Goal: Task Accomplishment & Management: Use online tool/utility

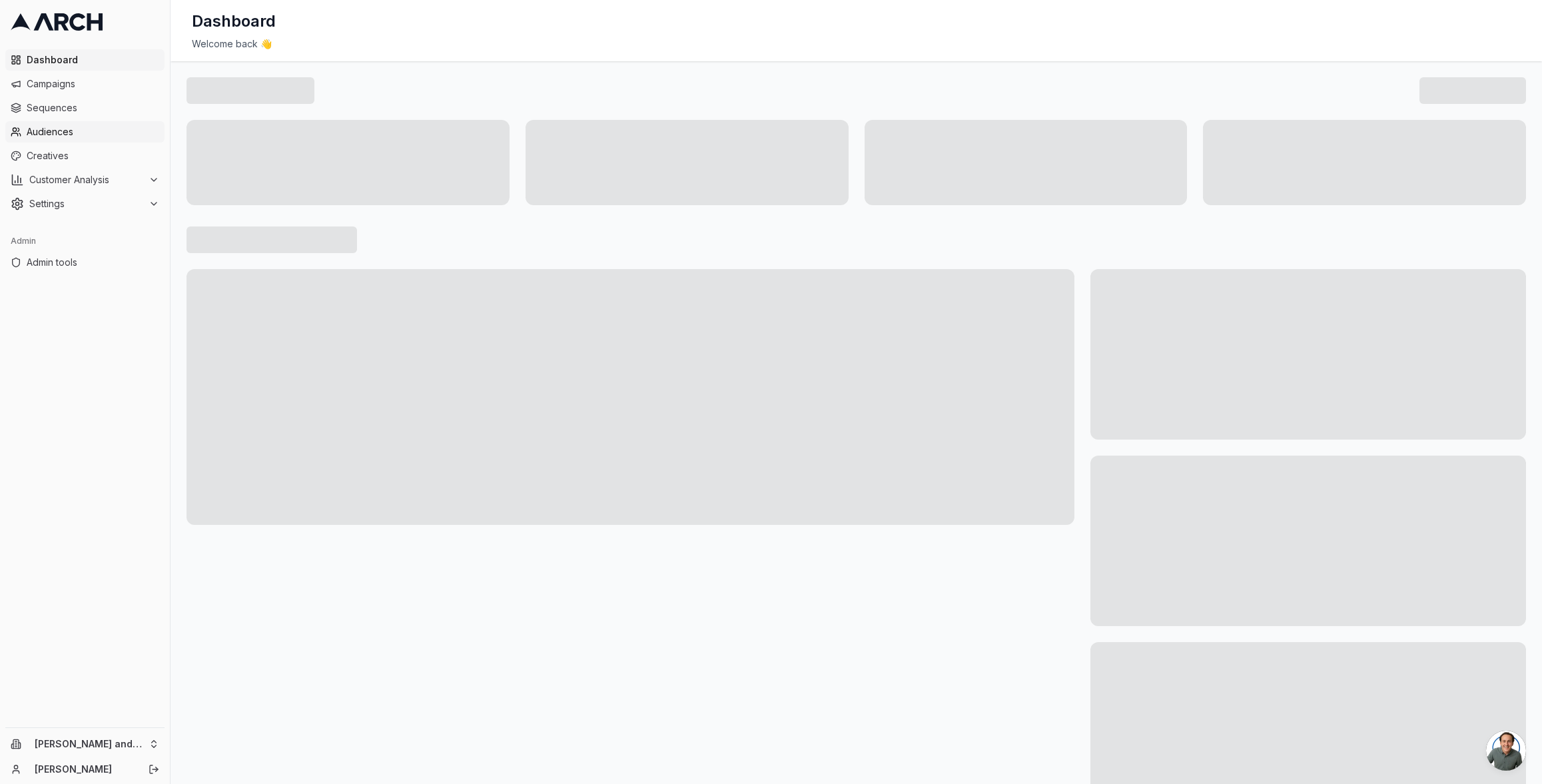
click at [80, 130] on span "Audiences" at bounding box center [92, 132] width 133 height 14
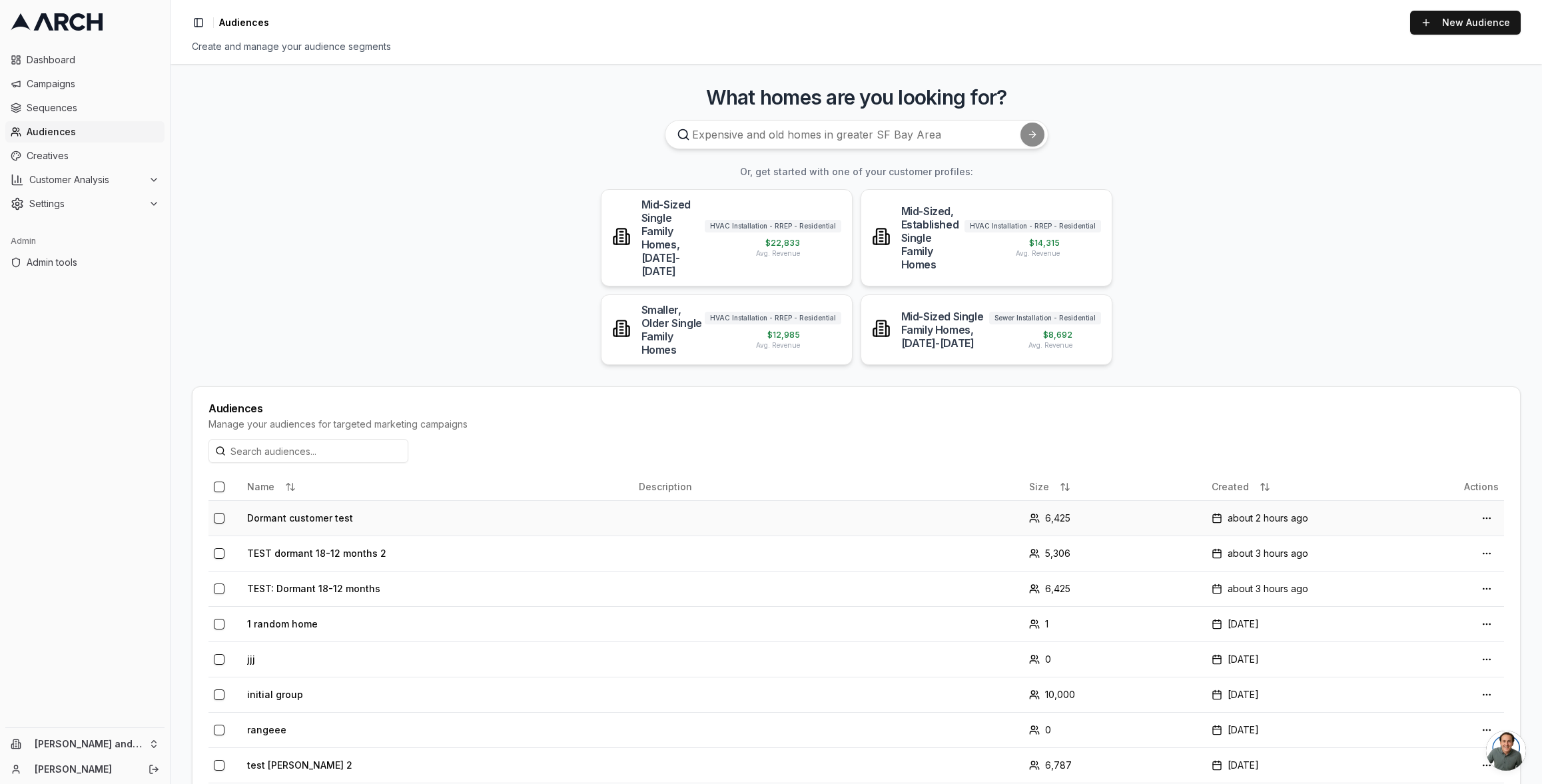
click at [328, 500] on td "Dormant customer test" at bounding box center [437, 518] width 392 height 35
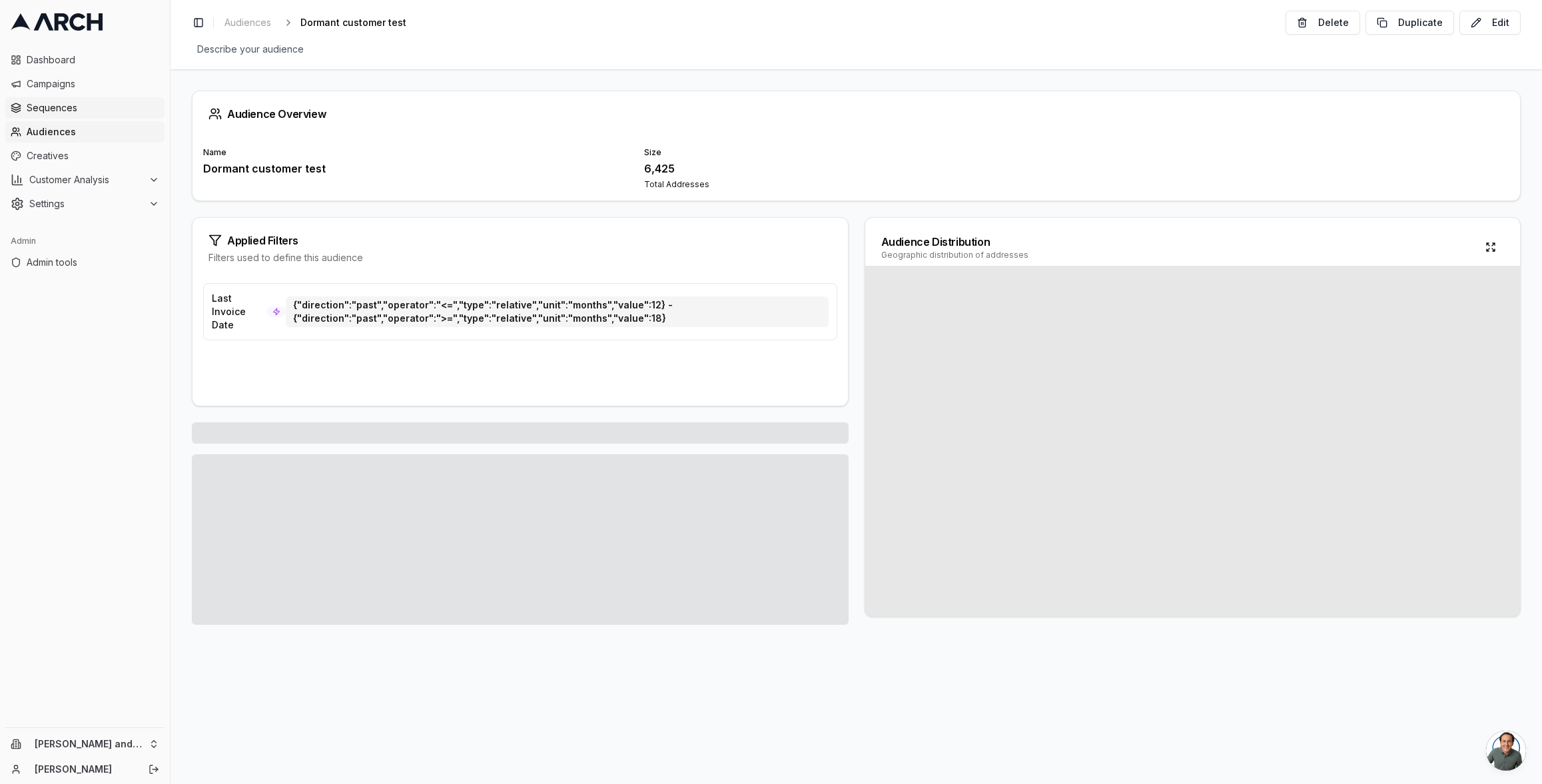
click at [76, 102] on span "Sequences" at bounding box center [92, 108] width 133 height 14
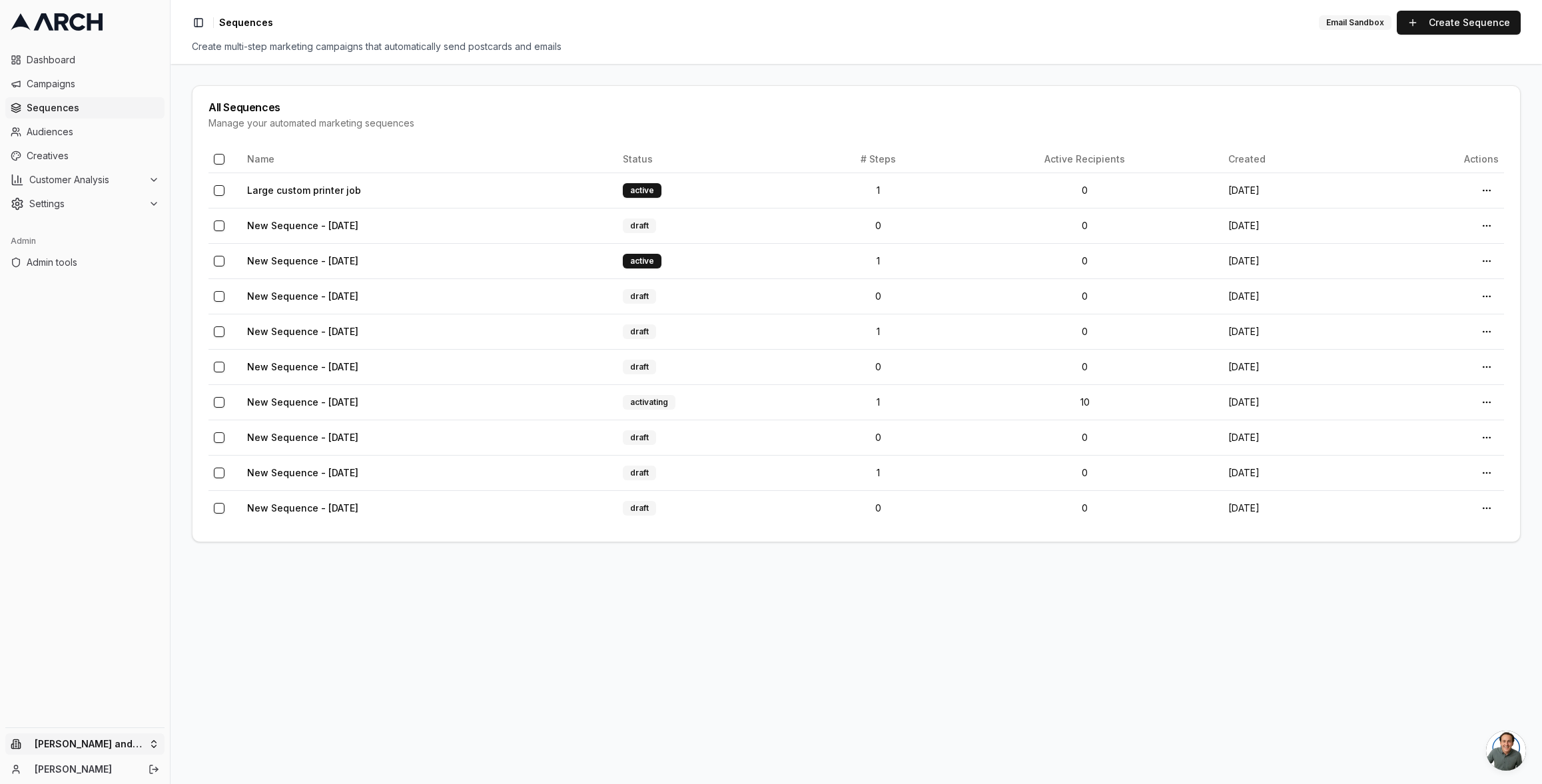
click at [126, 743] on html "Dashboard Campaigns Sequences Audiences Creatives Customer Analysis Settings Ad…" at bounding box center [771, 392] width 1542 height 784
click at [236, 700] on div "ST integration account" at bounding box center [246, 708] width 147 height 22
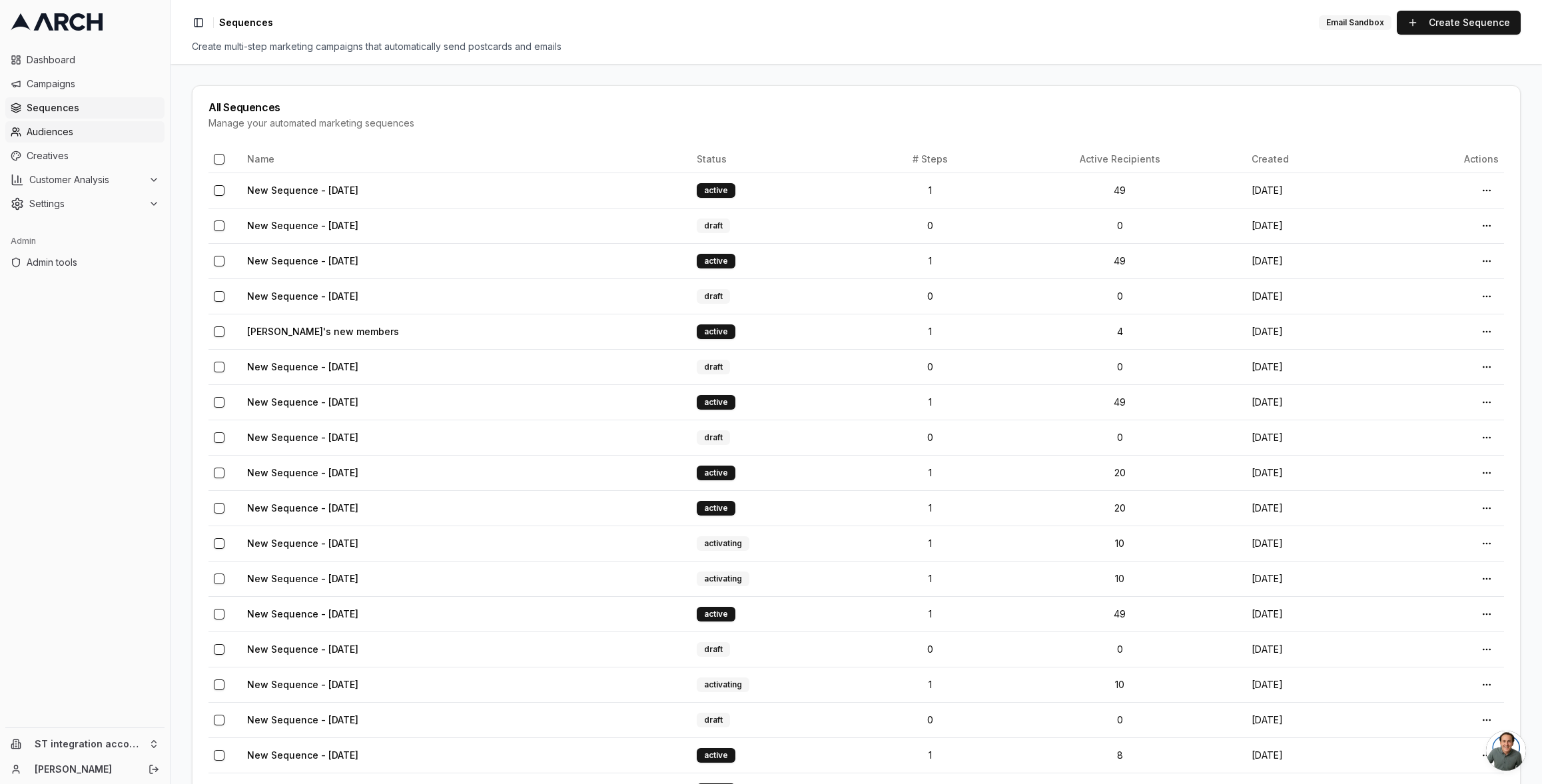
click at [94, 131] on span "Audiences" at bounding box center [92, 132] width 133 height 14
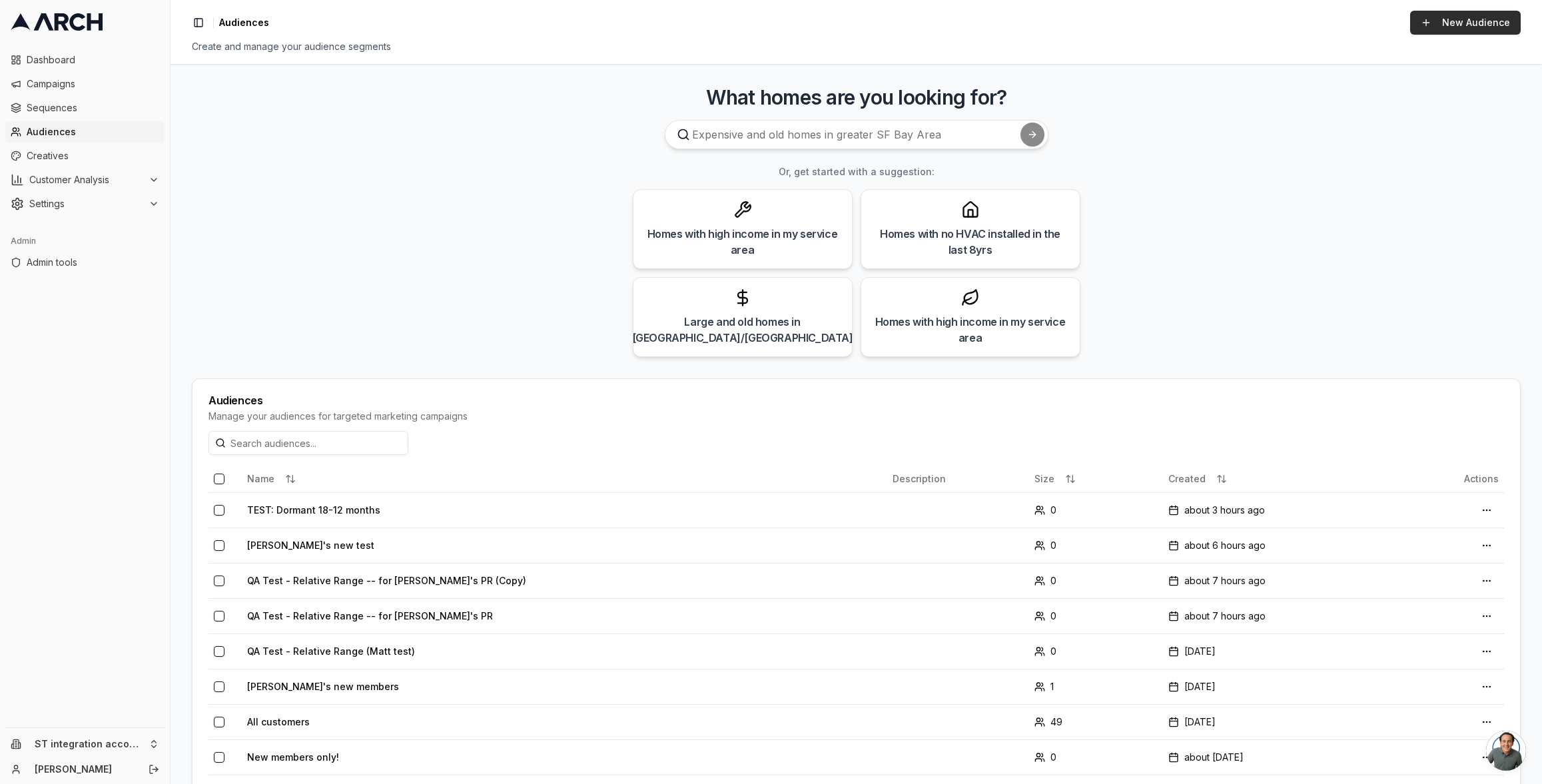
click at [1472, 17] on link "New Audience" at bounding box center [1464, 23] width 111 height 24
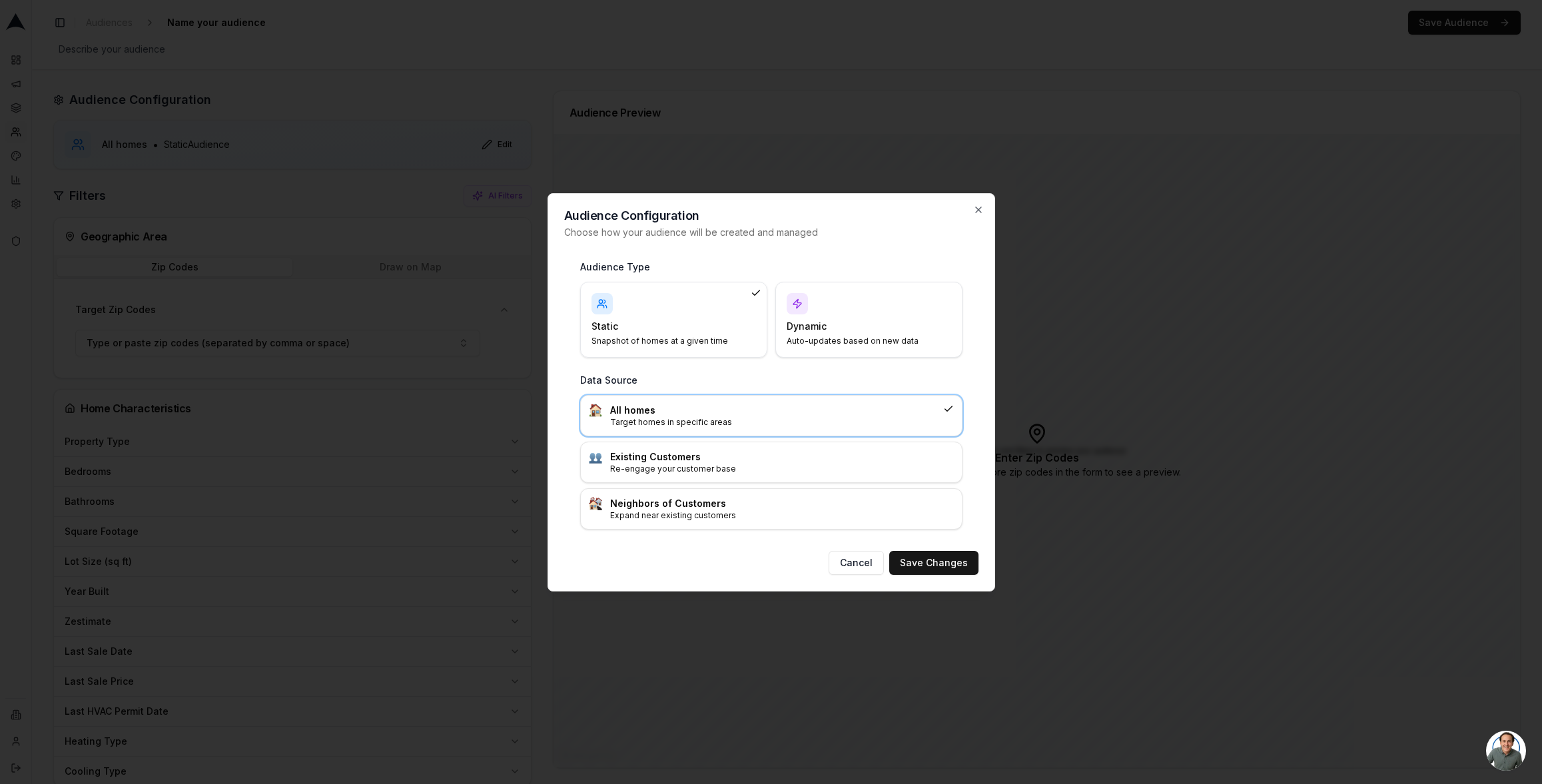
click at [984, 213] on div "Audience Configuration Choose how your audience will be created and managed Aud…" at bounding box center [771, 392] width 448 height 398
click at [979, 211] on icon "button" at bounding box center [978, 209] width 11 height 11
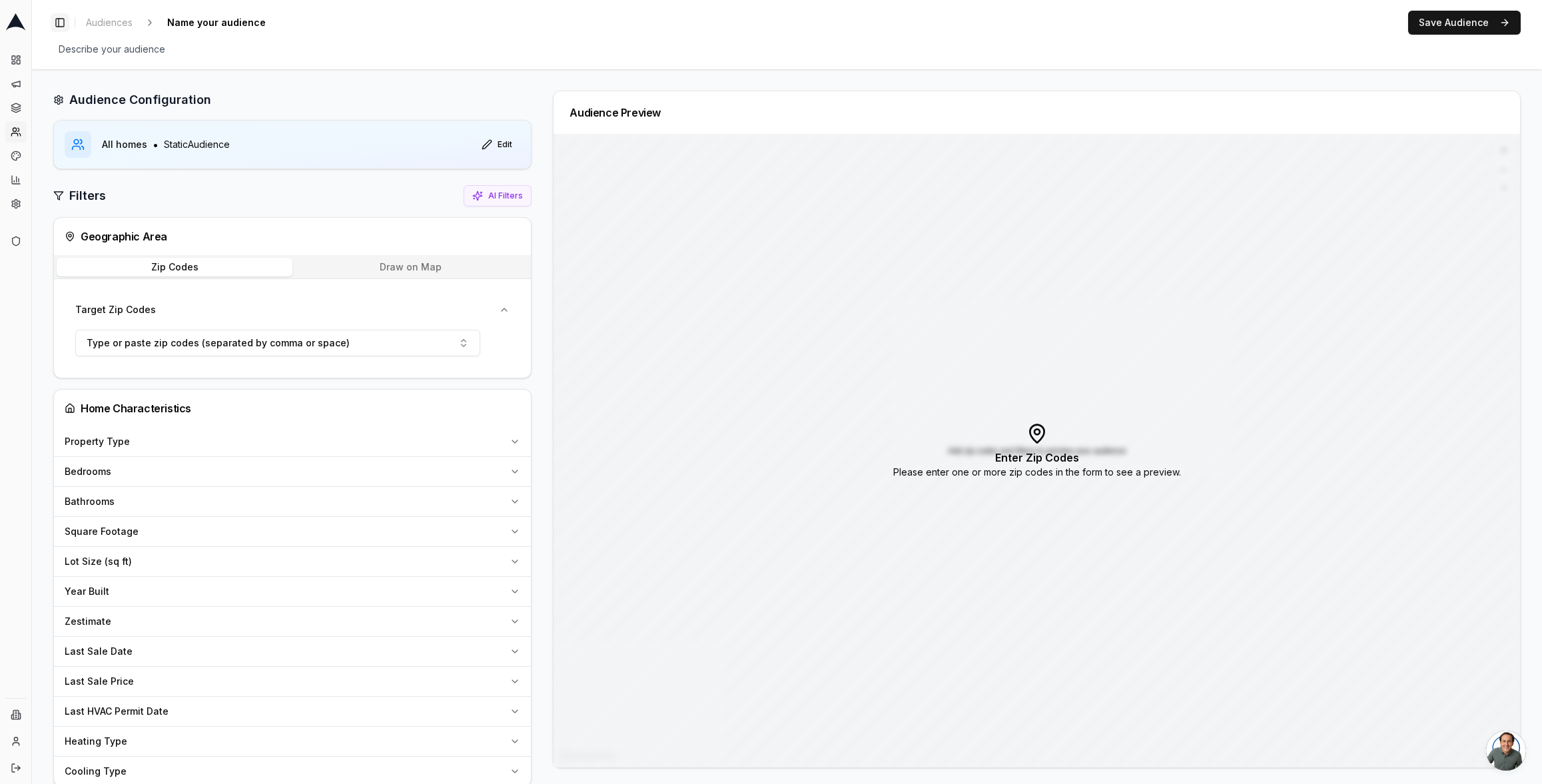
click at [64, 22] on button "Toggle Sidebar" at bounding box center [60, 23] width 19 height 19
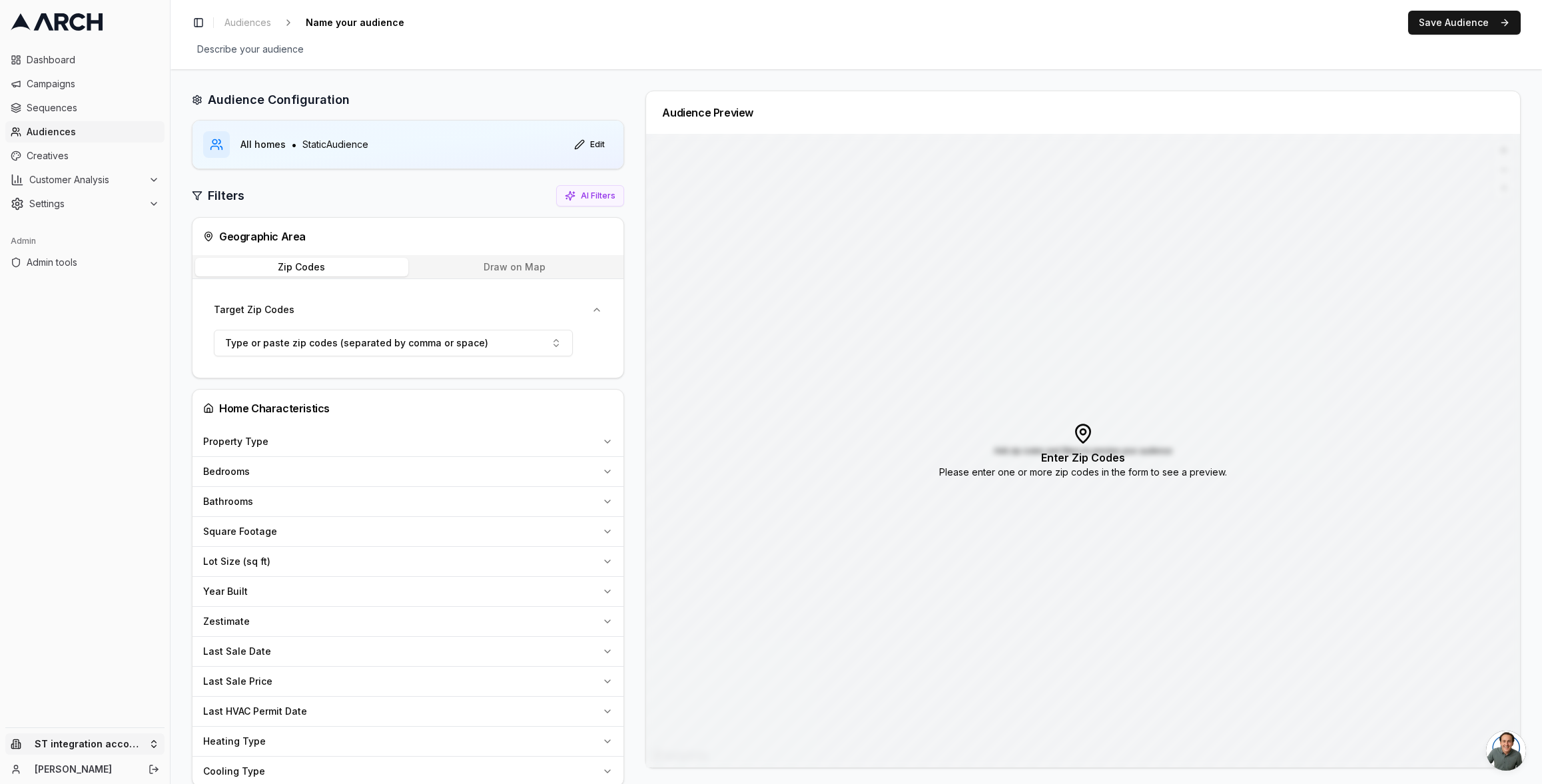
click at [76, 745] on html "Dashboard Campaigns Sequences Audiences Creatives Customer Analysis Settings Ad…" at bounding box center [771, 392] width 1542 height 784
click at [238, 20] on html "Dashboard Campaigns Sequences Audiences Creatives Customer Analysis Settings Ad…" at bounding box center [771, 392] width 1542 height 784
click at [239, 26] on span "Audiences" at bounding box center [247, 23] width 46 height 14
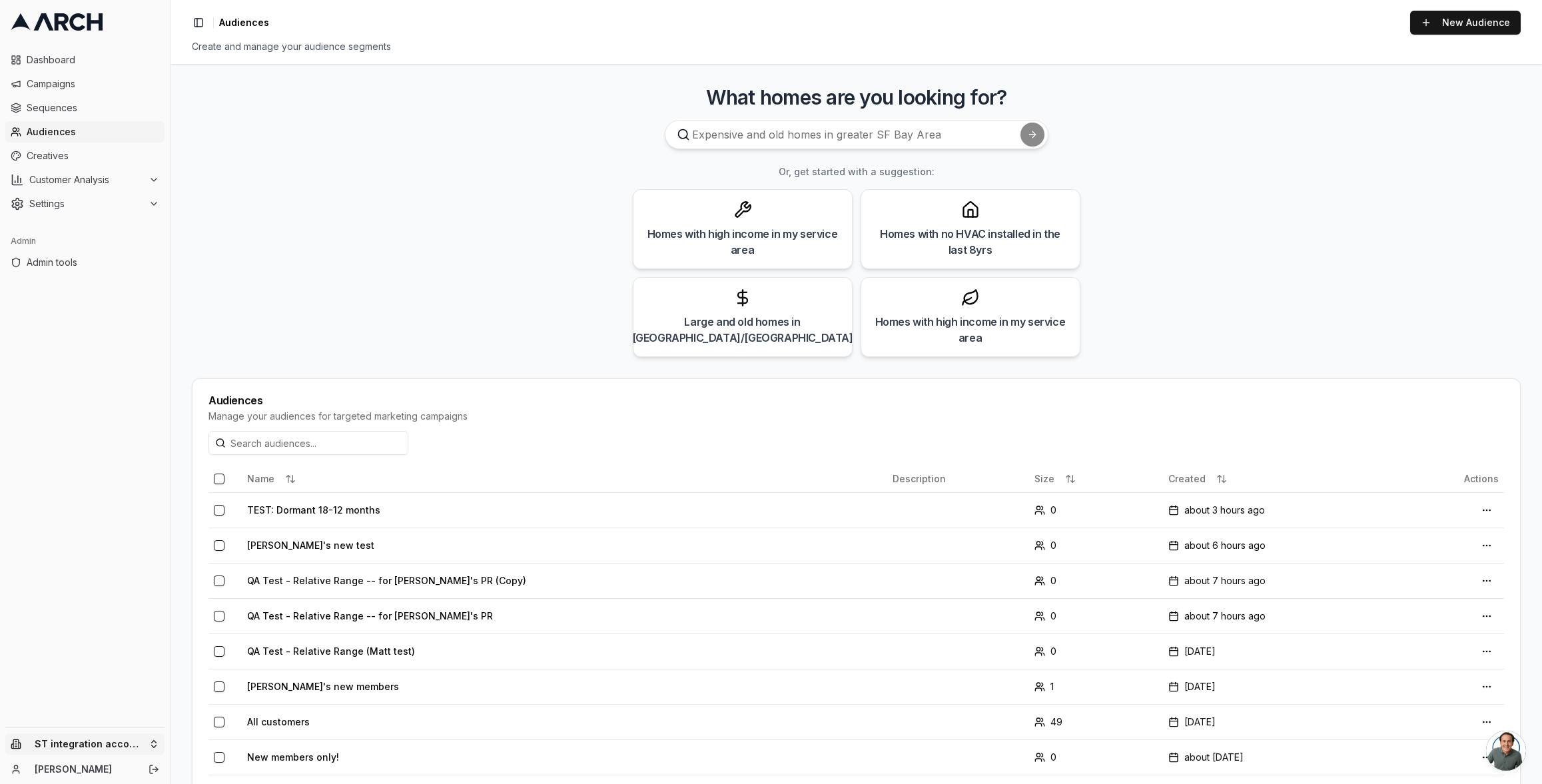
click at [119, 738] on html "Dashboard Campaigns Sequences Audiences Creatives Customer Analysis Settings Ad…" at bounding box center [771, 392] width 1542 height 784
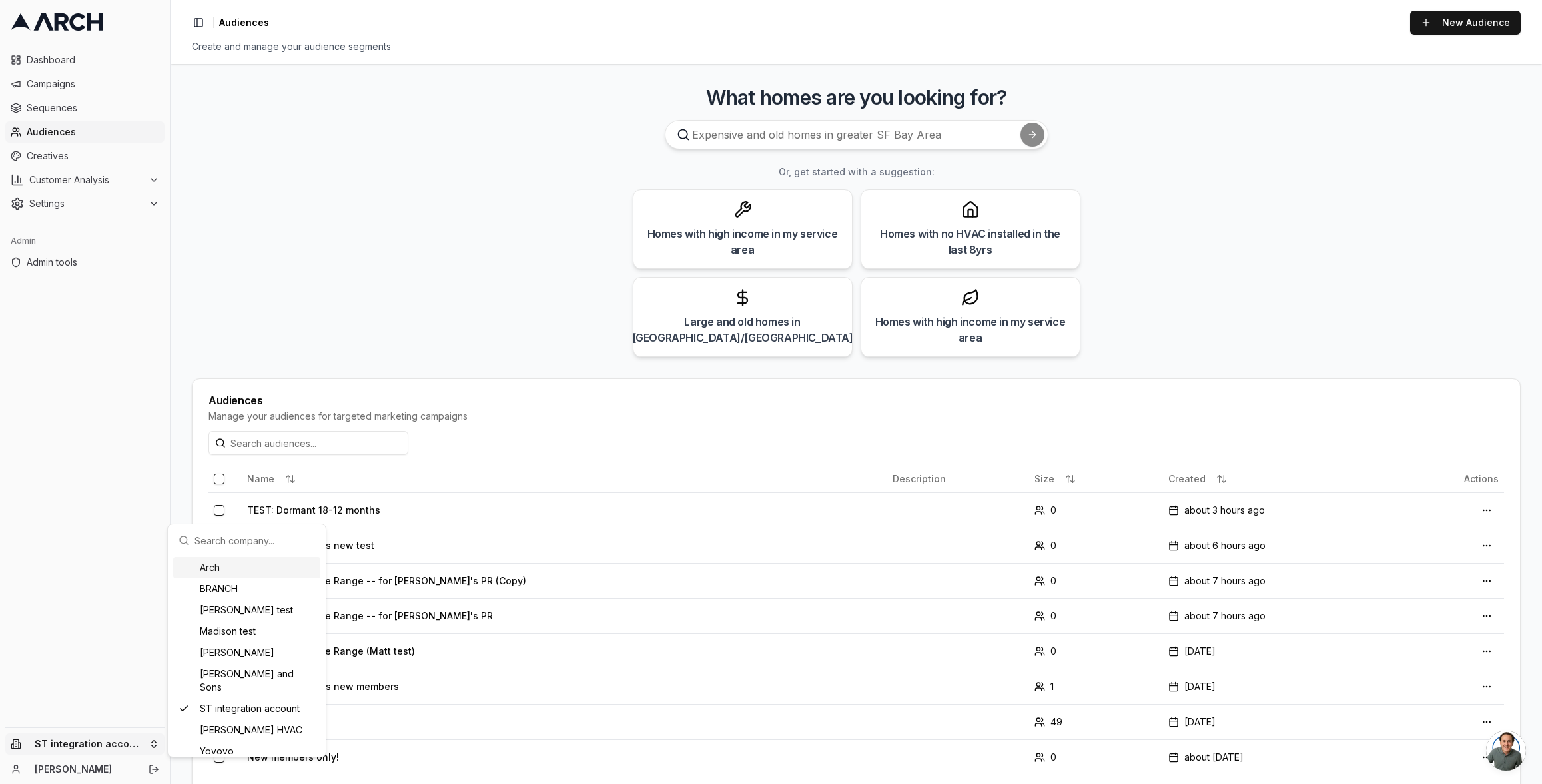
click at [247, 564] on div "Arch" at bounding box center [246, 567] width 147 height 22
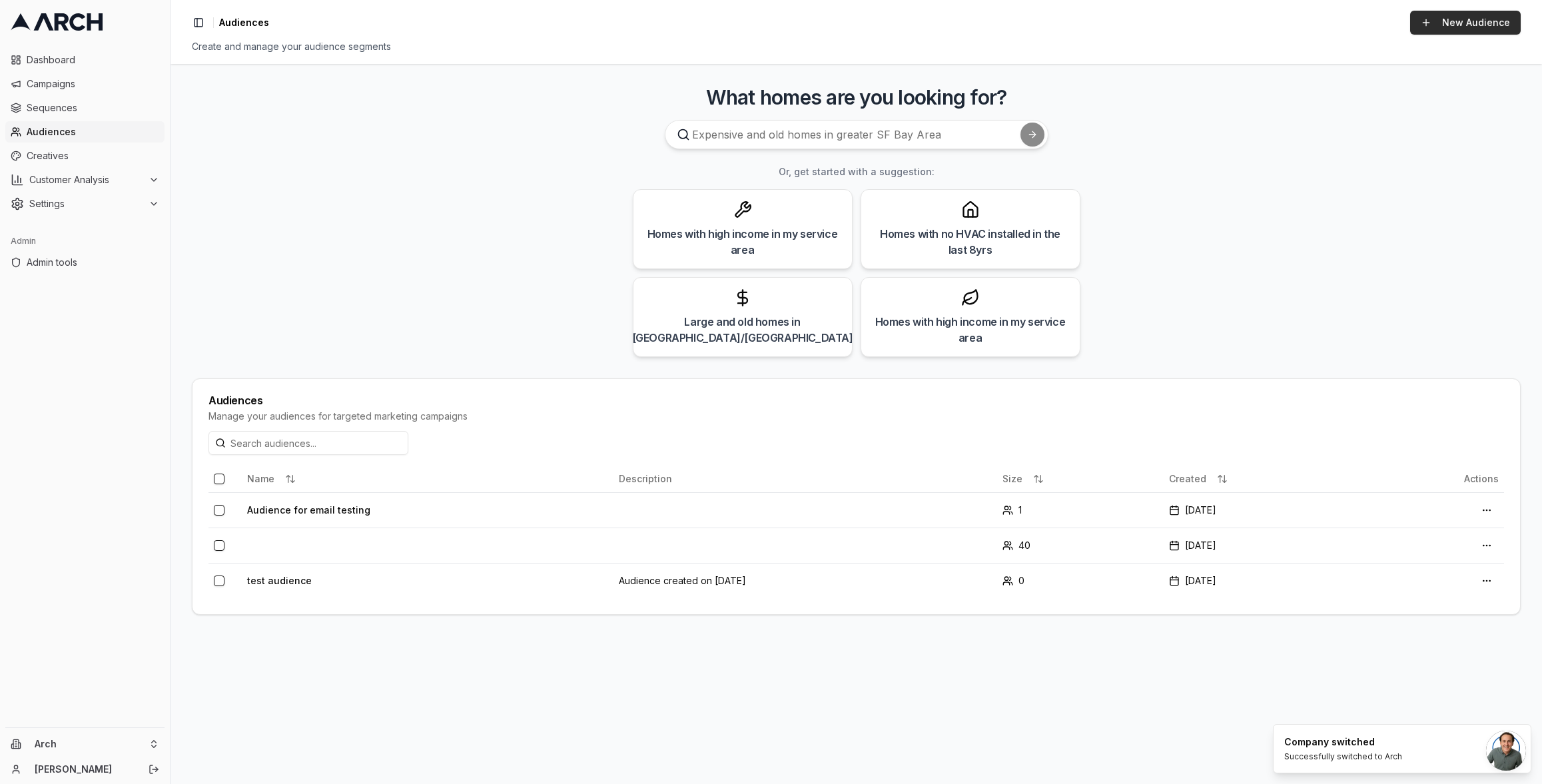
click at [1463, 24] on link "New Audience" at bounding box center [1464, 23] width 111 height 24
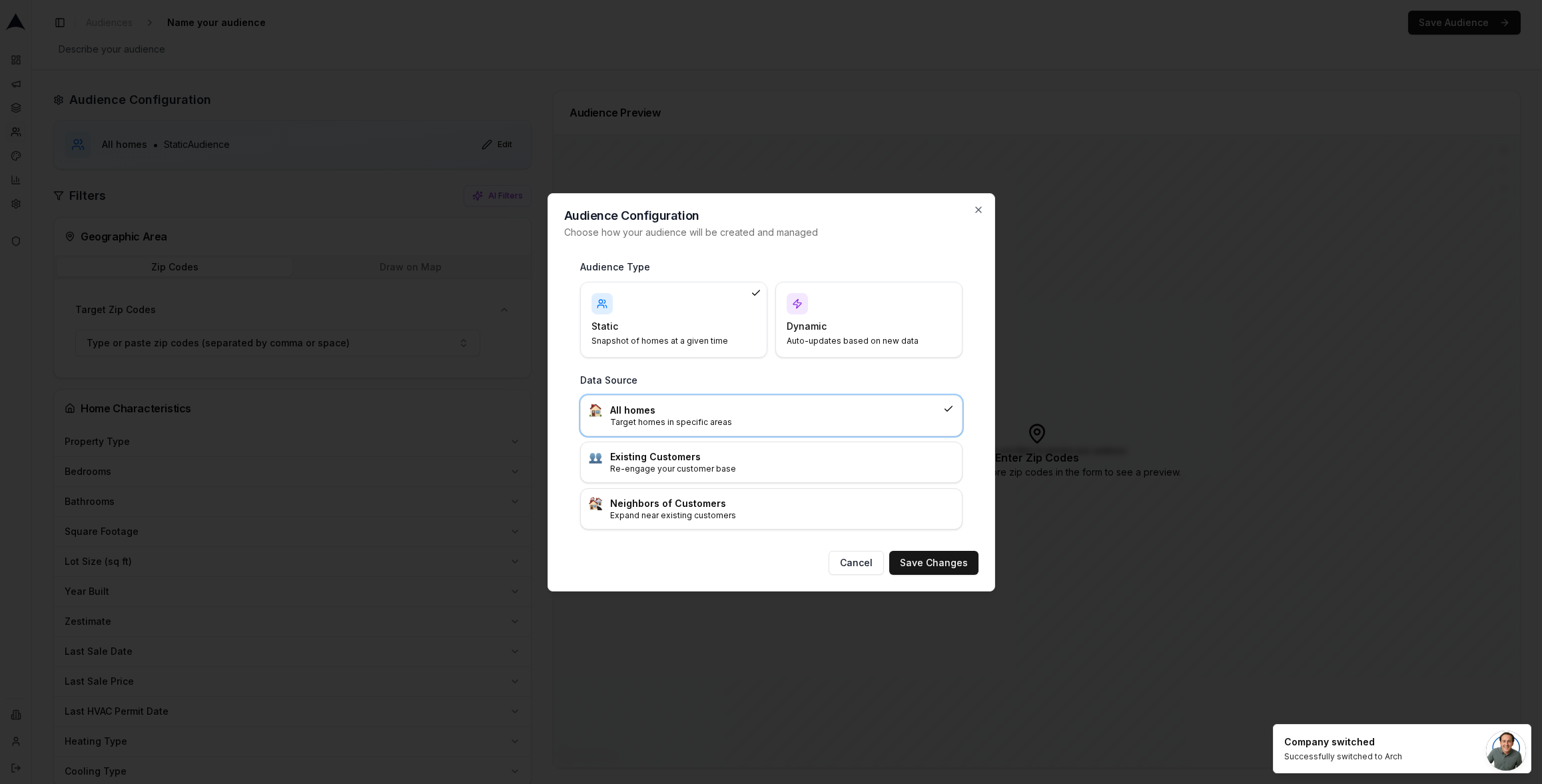
click at [829, 314] on div "Dynamic Auto-updates based on new data" at bounding box center [869, 320] width 165 height 53
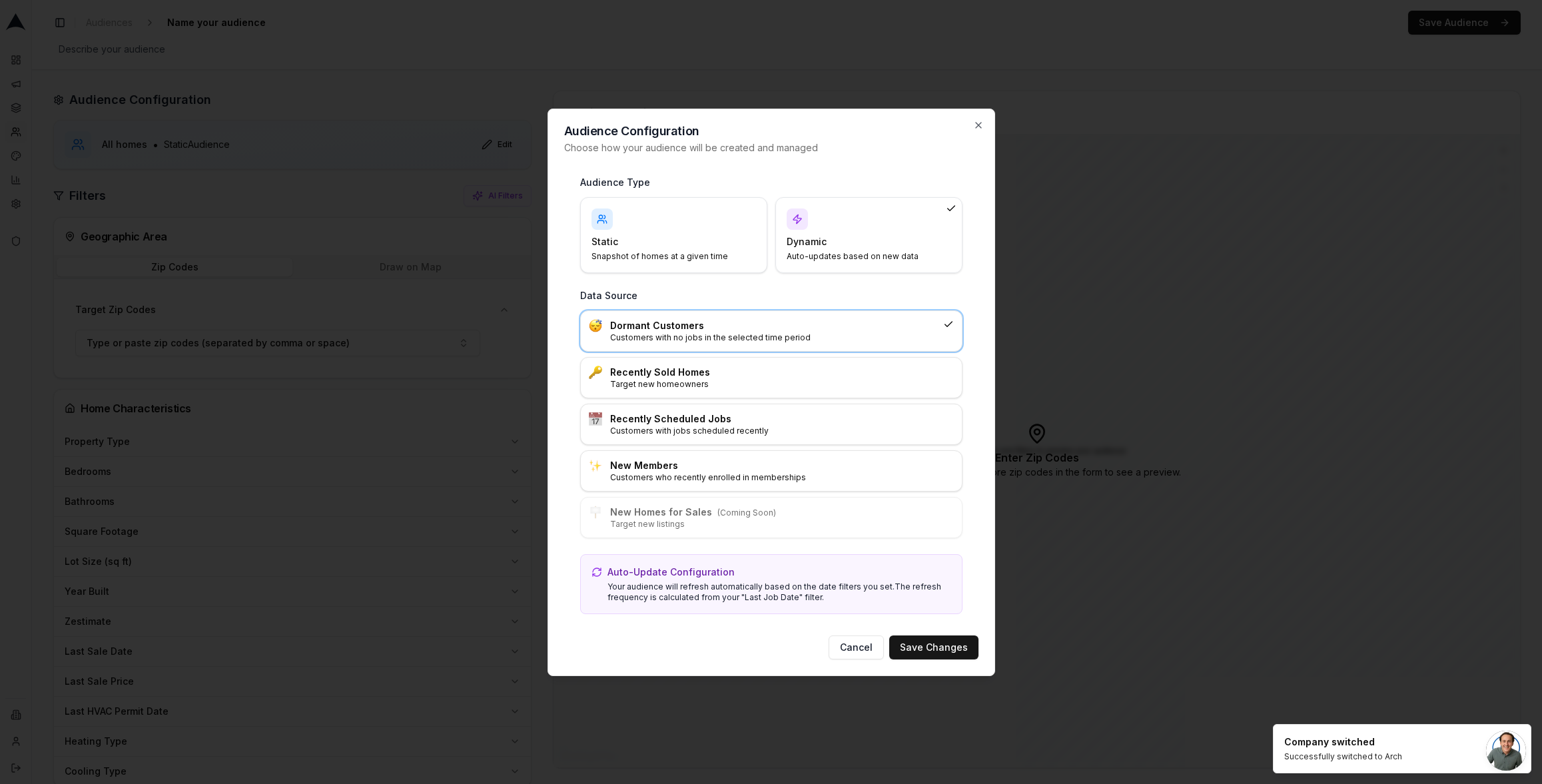
drag, startPoint x: 740, startPoint y: 328, endPoint x: 740, endPoint y: 340, distance: 12.0
click at [740, 328] on h3 "Dormant Customers" at bounding box center [773, 326] width 328 height 14
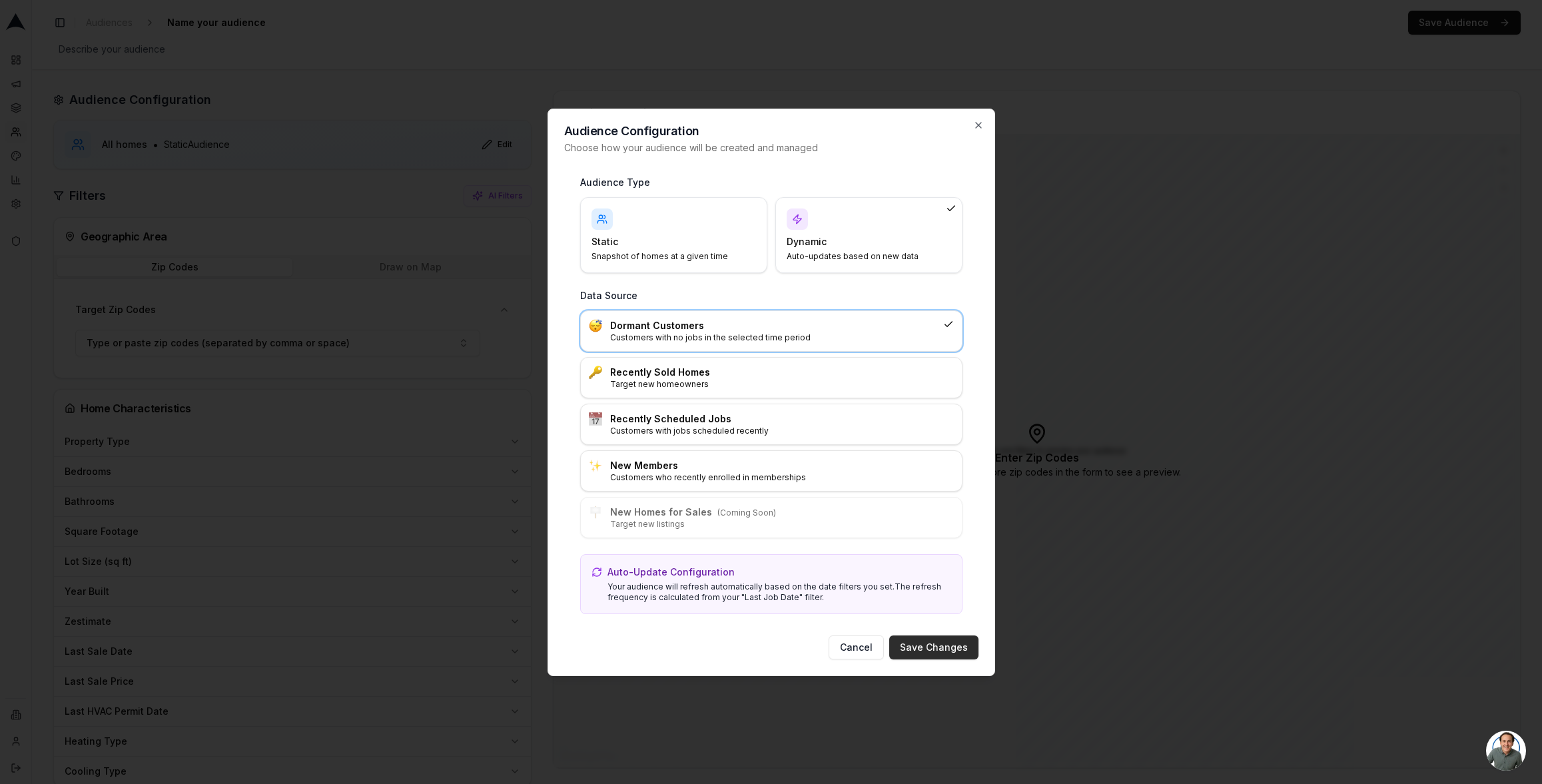
click at [927, 644] on button "Save Changes" at bounding box center [933, 647] width 89 height 24
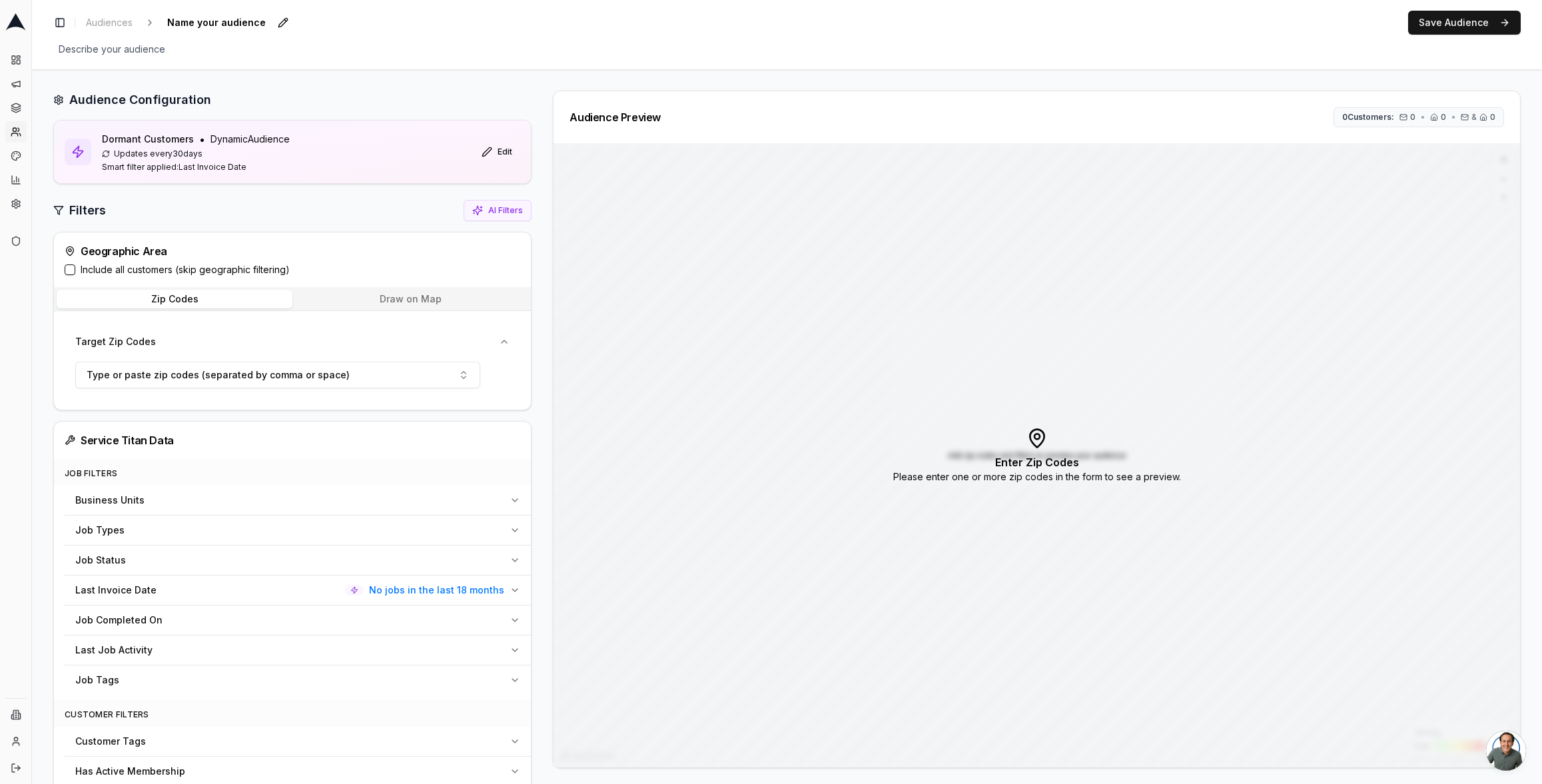
click at [251, 24] on span "Name your audience" at bounding box center [216, 23] width 109 height 19
type input "Testing for APM integration"
click at [305, 22] on button "Edit" at bounding box center [314, 23] width 19 height 19
click at [318, 68] on div "Toggle Sidebar Audiences Testing for APM integration Edit Save Audience Describ…" at bounding box center [787, 34] width 1510 height 70
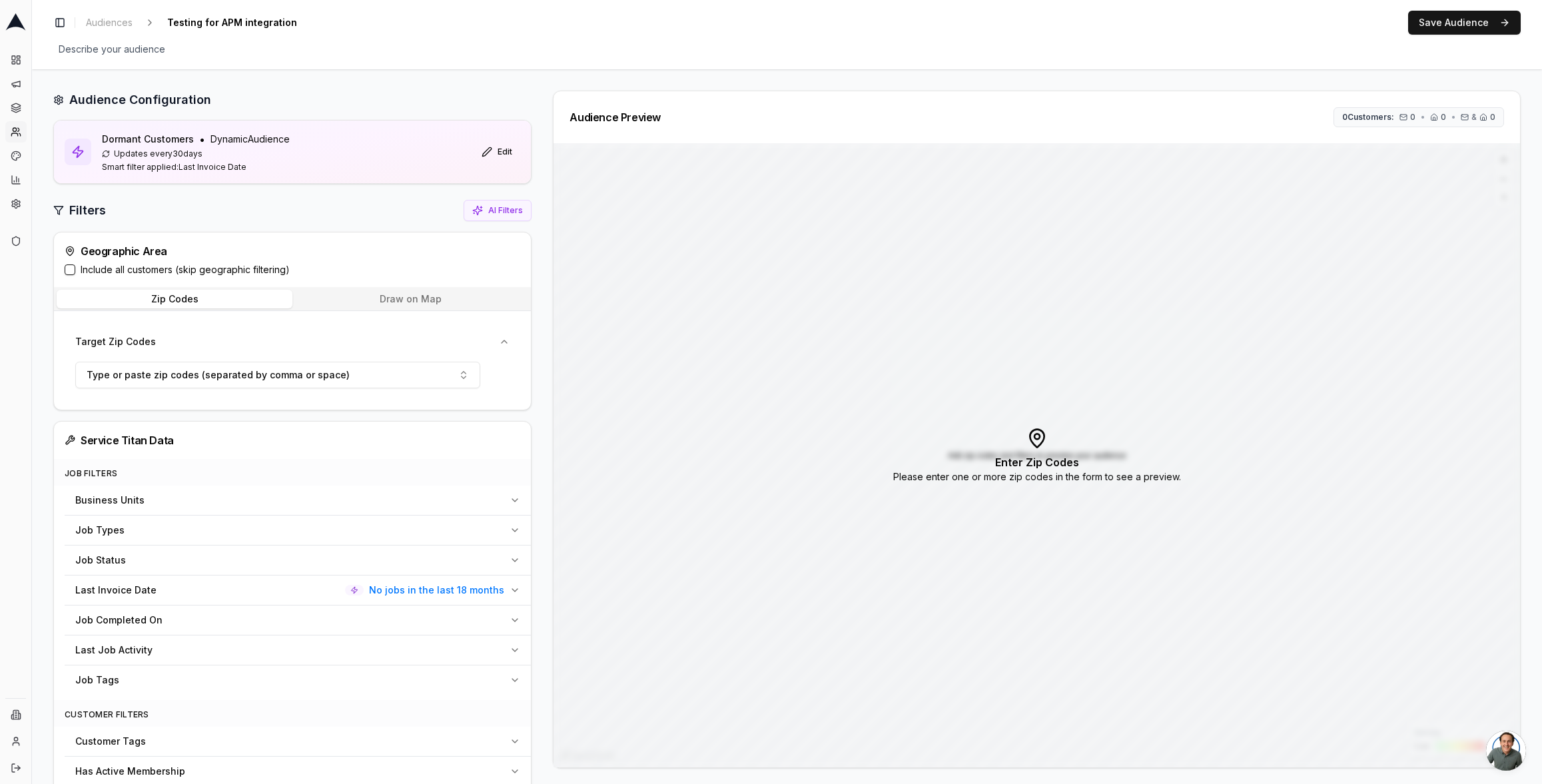
scroll to position [73, 0]
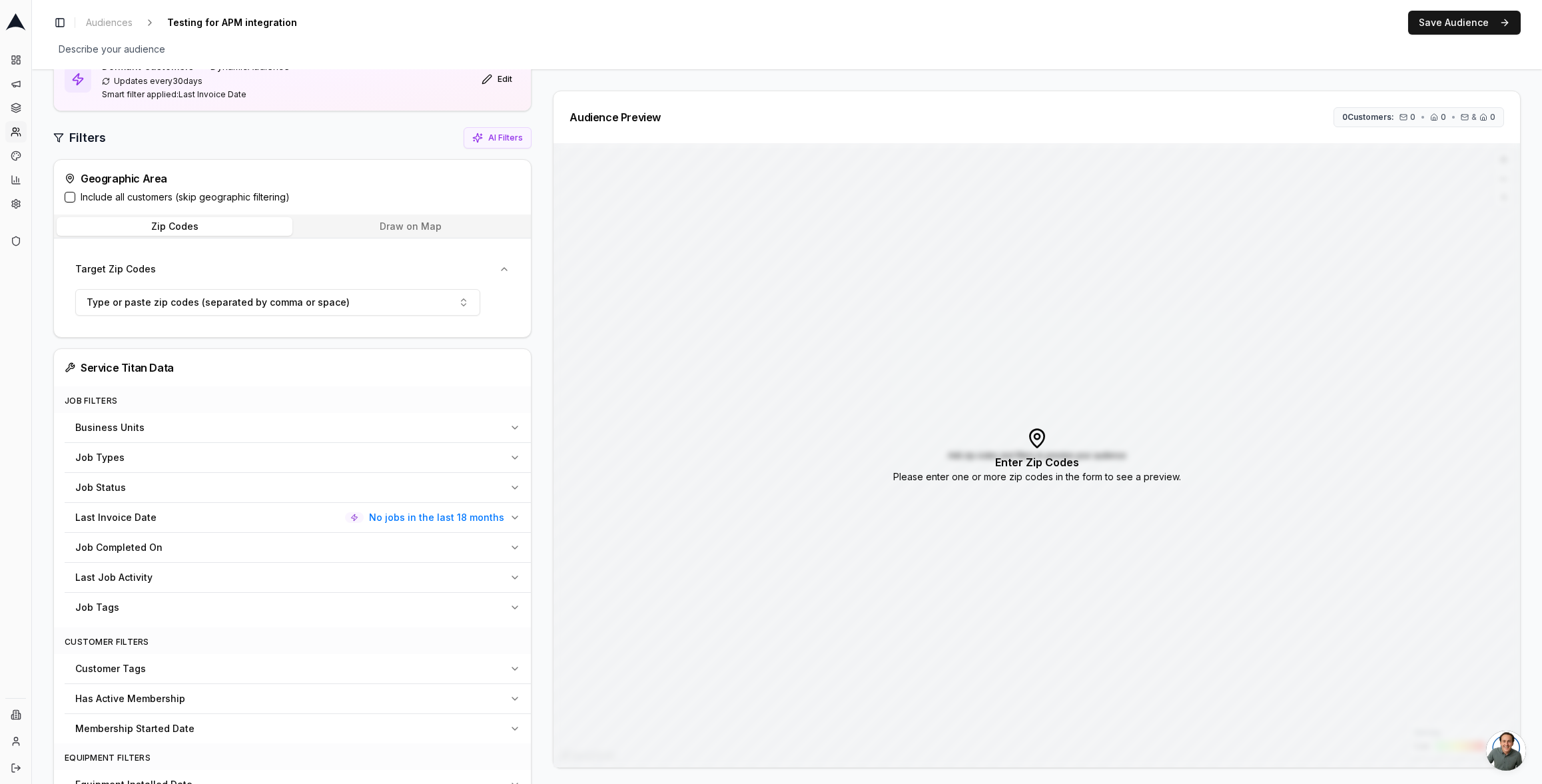
click at [217, 520] on div "Last Invoice Date No jobs in the last 18 months" at bounding box center [290, 517] width 429 height 14
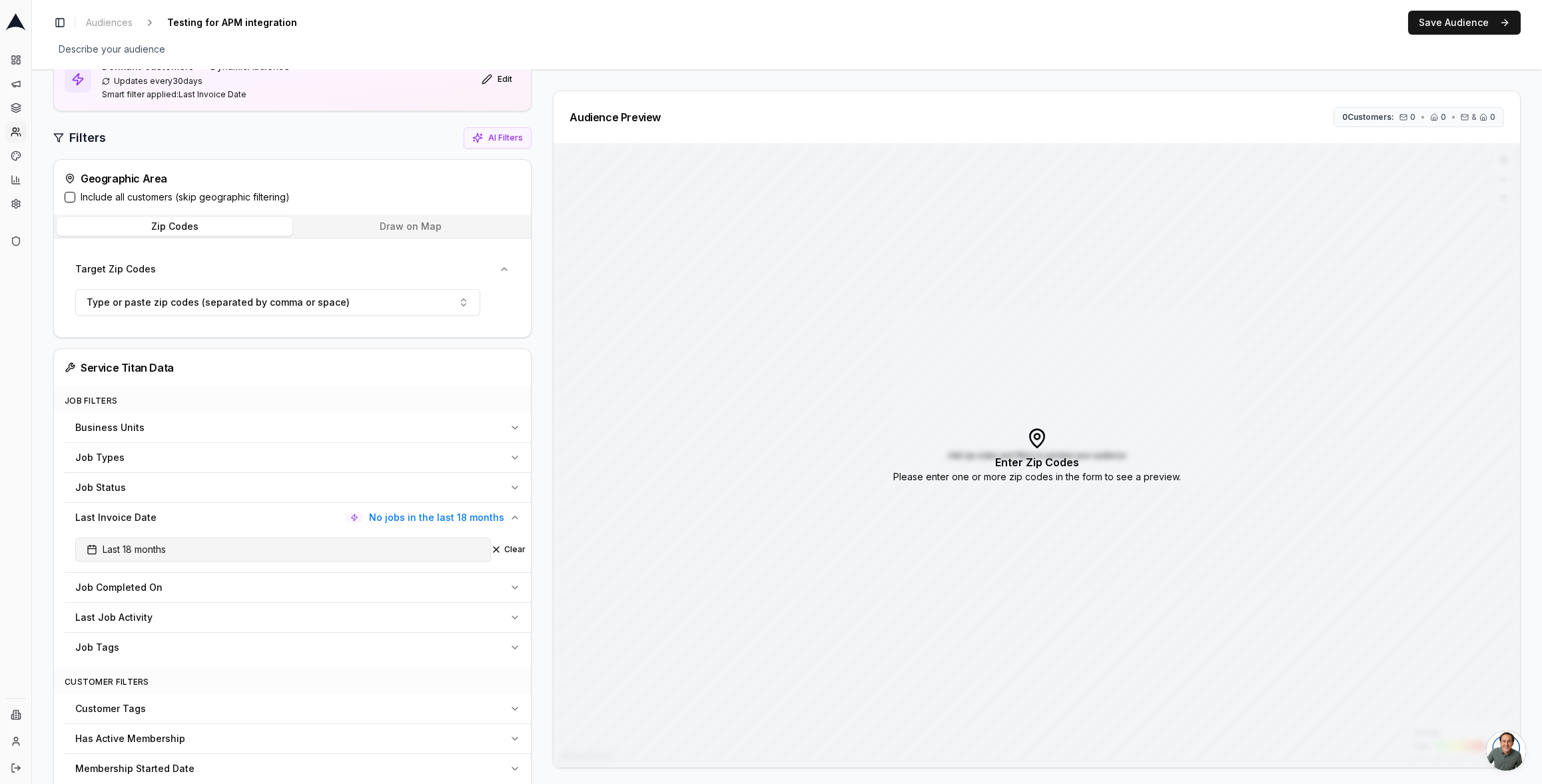
click at [205, 552] on button "Last 18 months" at bounding box center [283, 549] width 415 height 24
click at [235, 519] on div "Last Invoice Date No jobs in the last 18 months" at bounding box center [290, 517] width 429 height 14
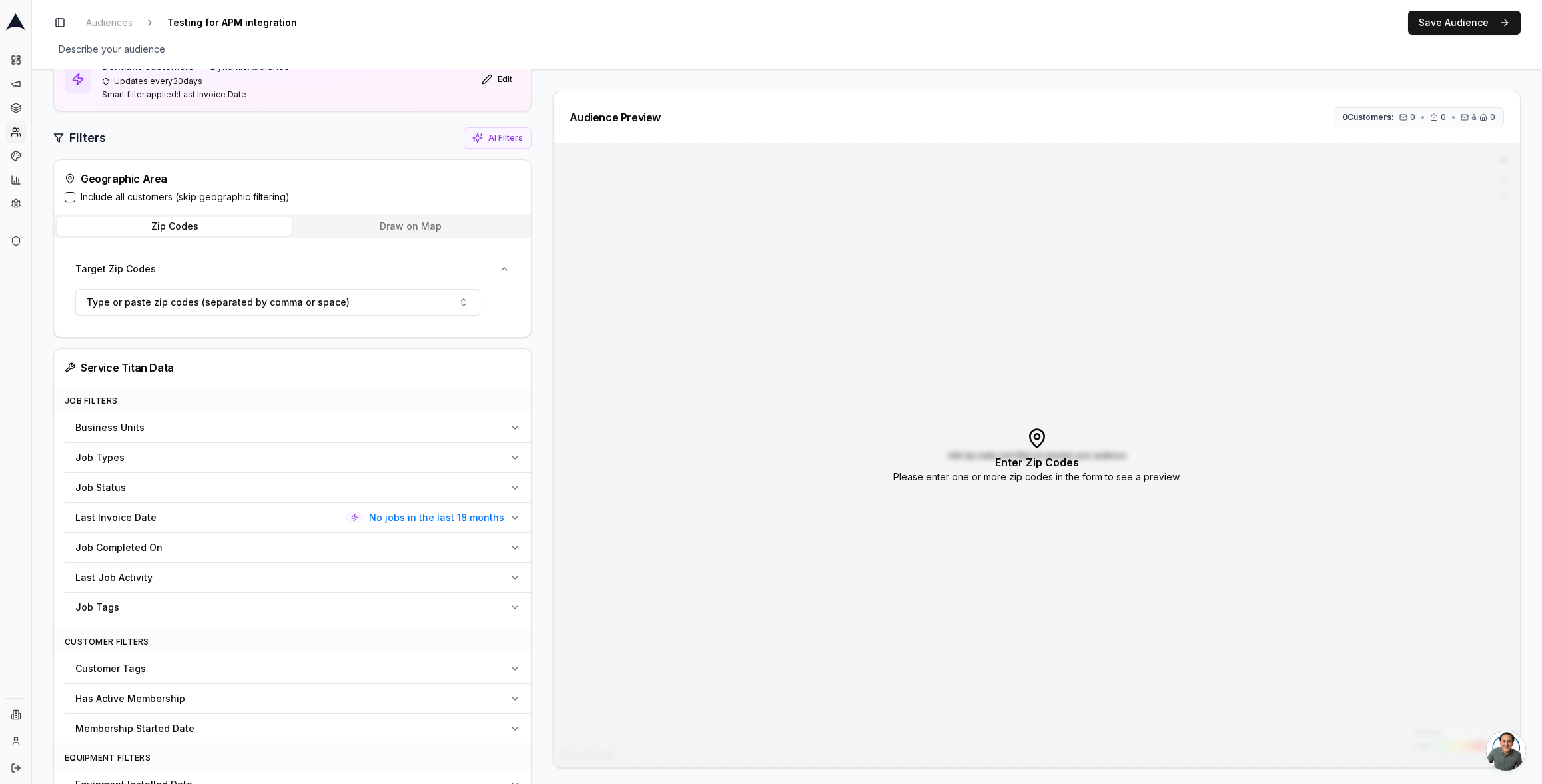
click at [148, 581] on span "Last Job Activity" at bounding box center [114, 577] width 78 height 14
click at [145, 609] on span "Pick a date" at bounding box center [119, 609] width 65 height 14
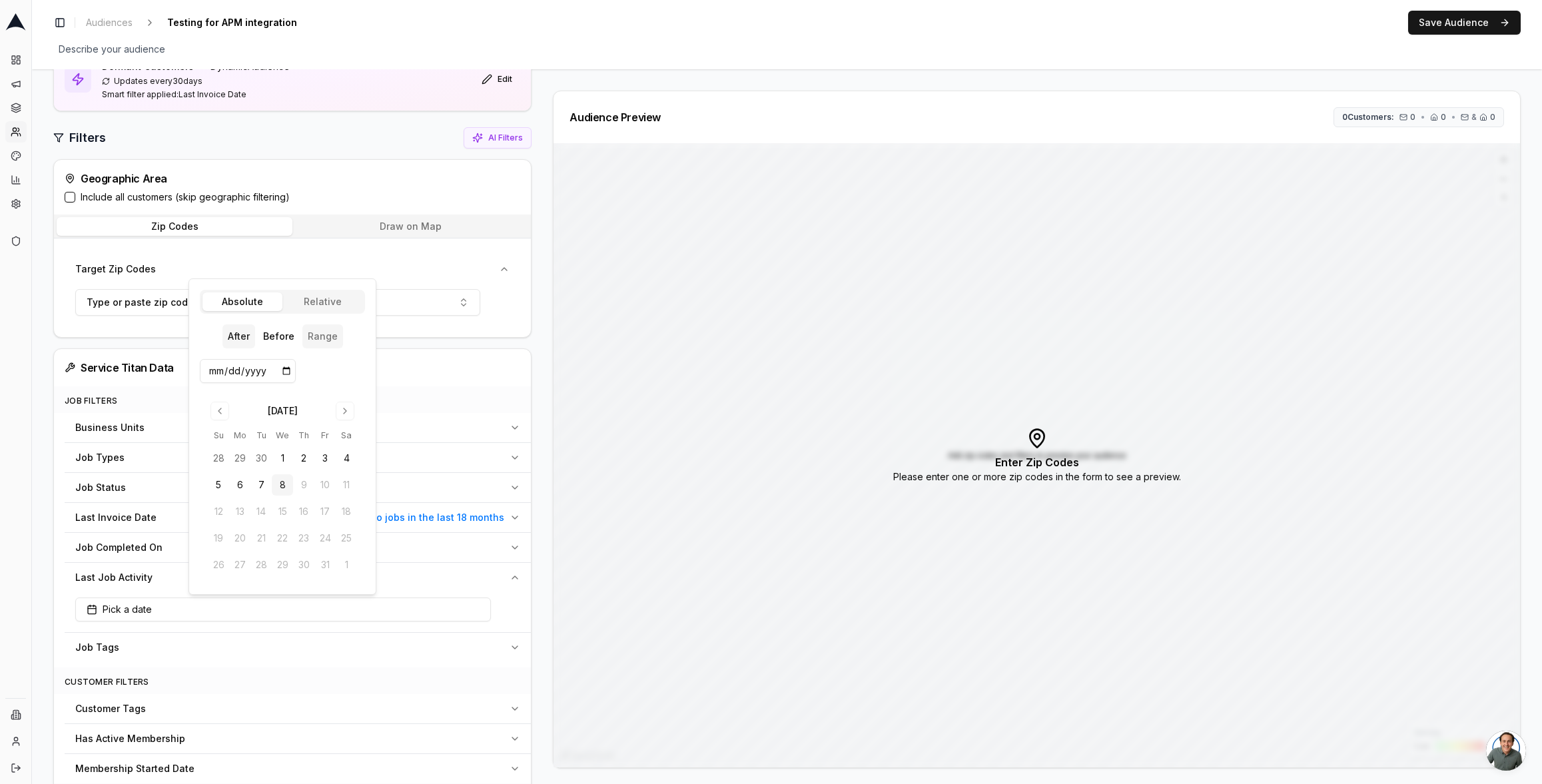
click at [314, 335] on button "Range" at bounding box center [322, 336] width 40 height 24
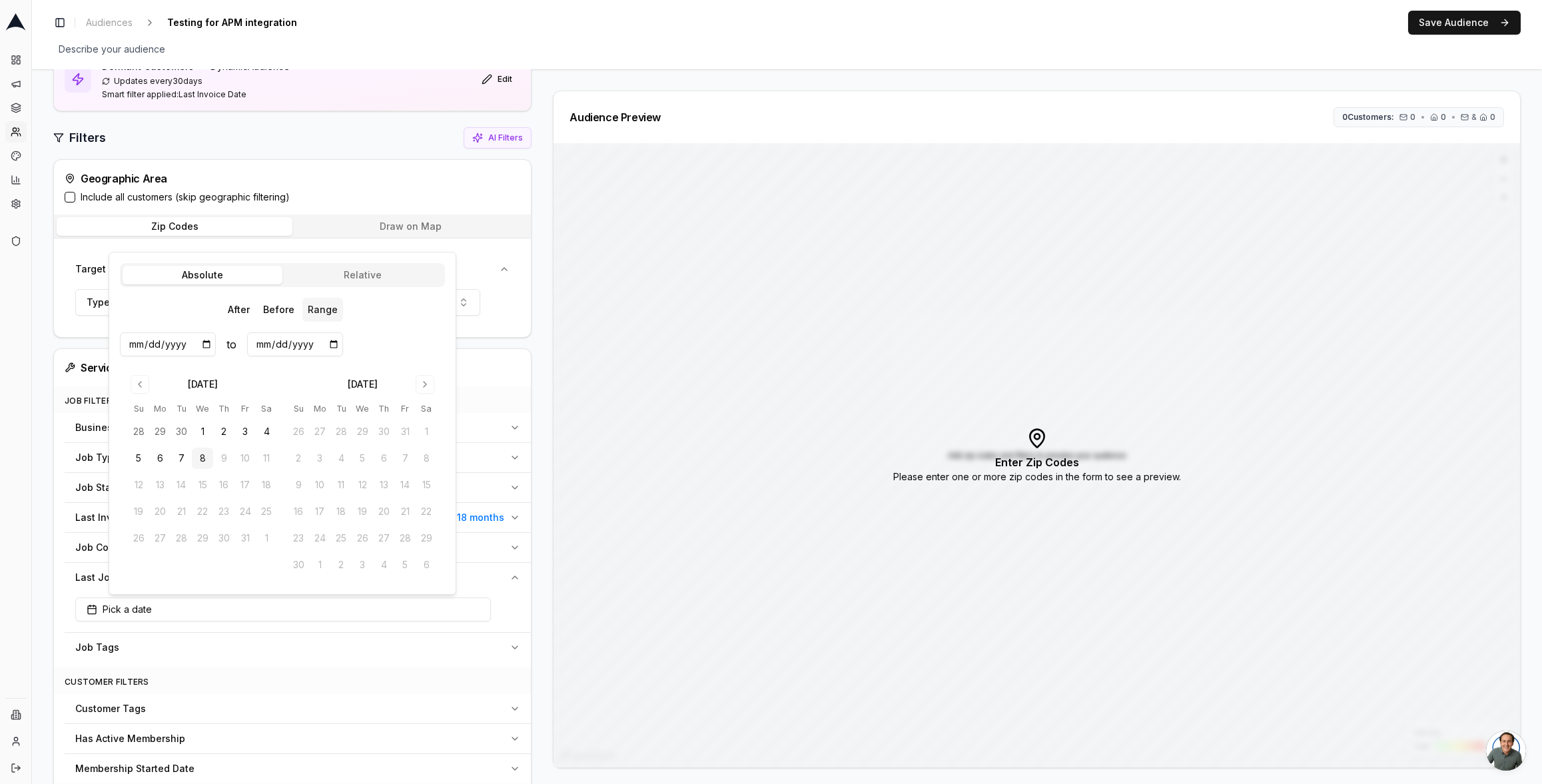
click at [358, 270] on body "Dashboard Campaigns Sequences Audiences Creatives Customer Analysis Settings Ad…" at bounding box center [771, 392] width 1542 height 784
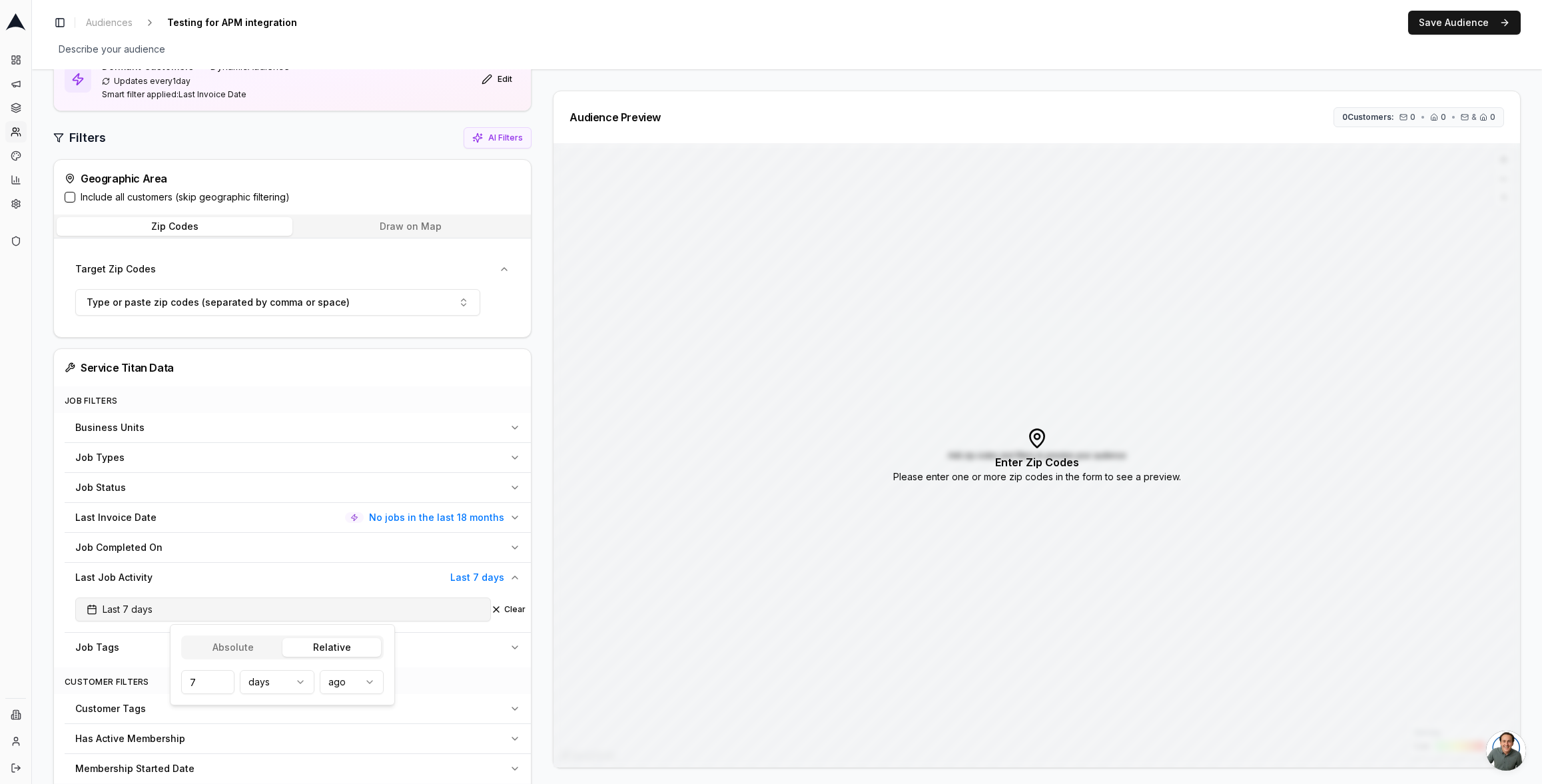
click at [179, 607] on button "Last 7 days" at bounding box center [283, 609] width 415 height 24
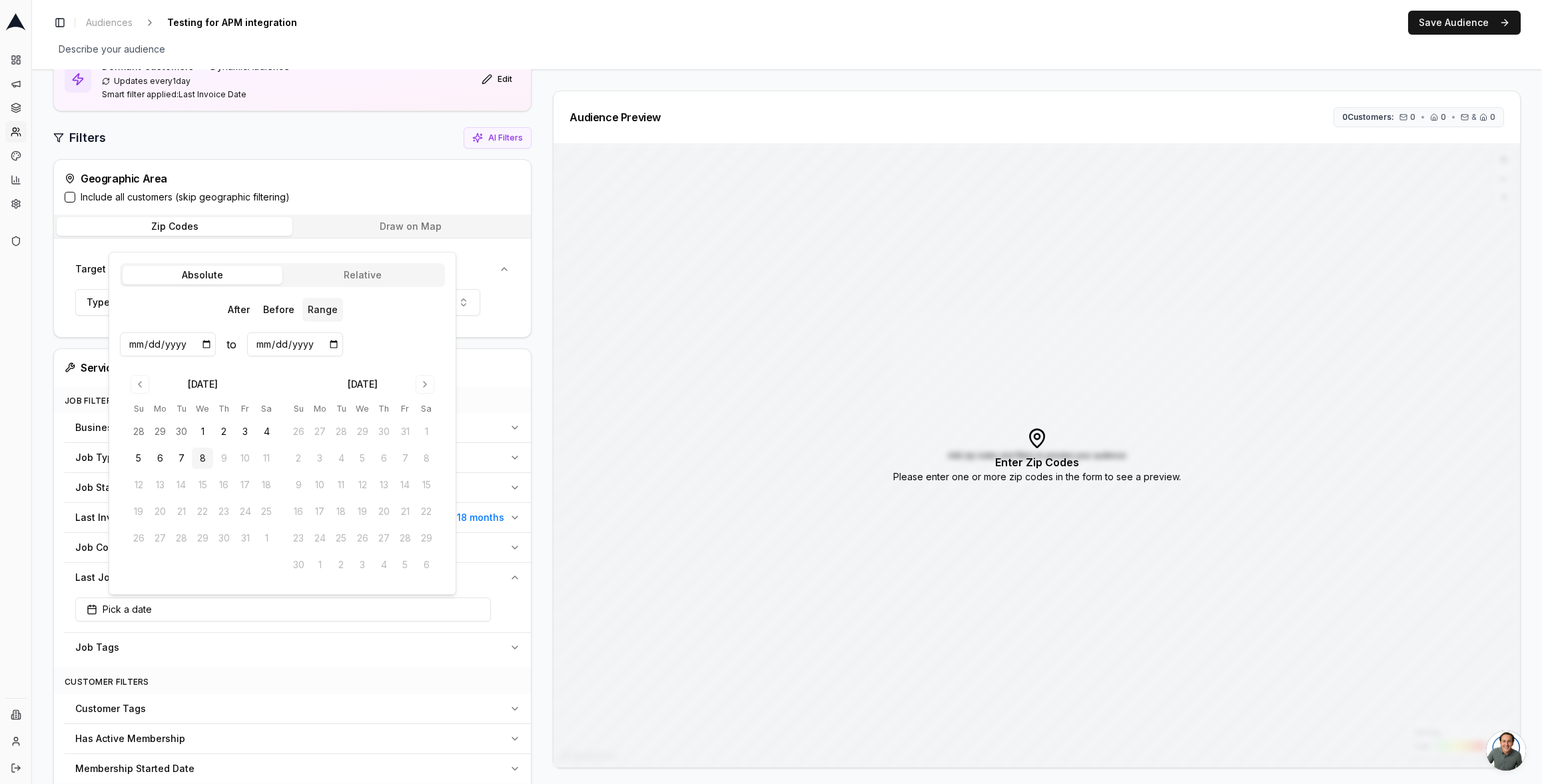
click at [257, 646] on body "Dashboard Campaigns Sequences Audiences Creatives Customer Analysis Settings Ad…" at bounding box center [771, 392] width 1542 height 784
click at [282, 311] on button "Before" at bounding box center [279, 309] width 42 height 24
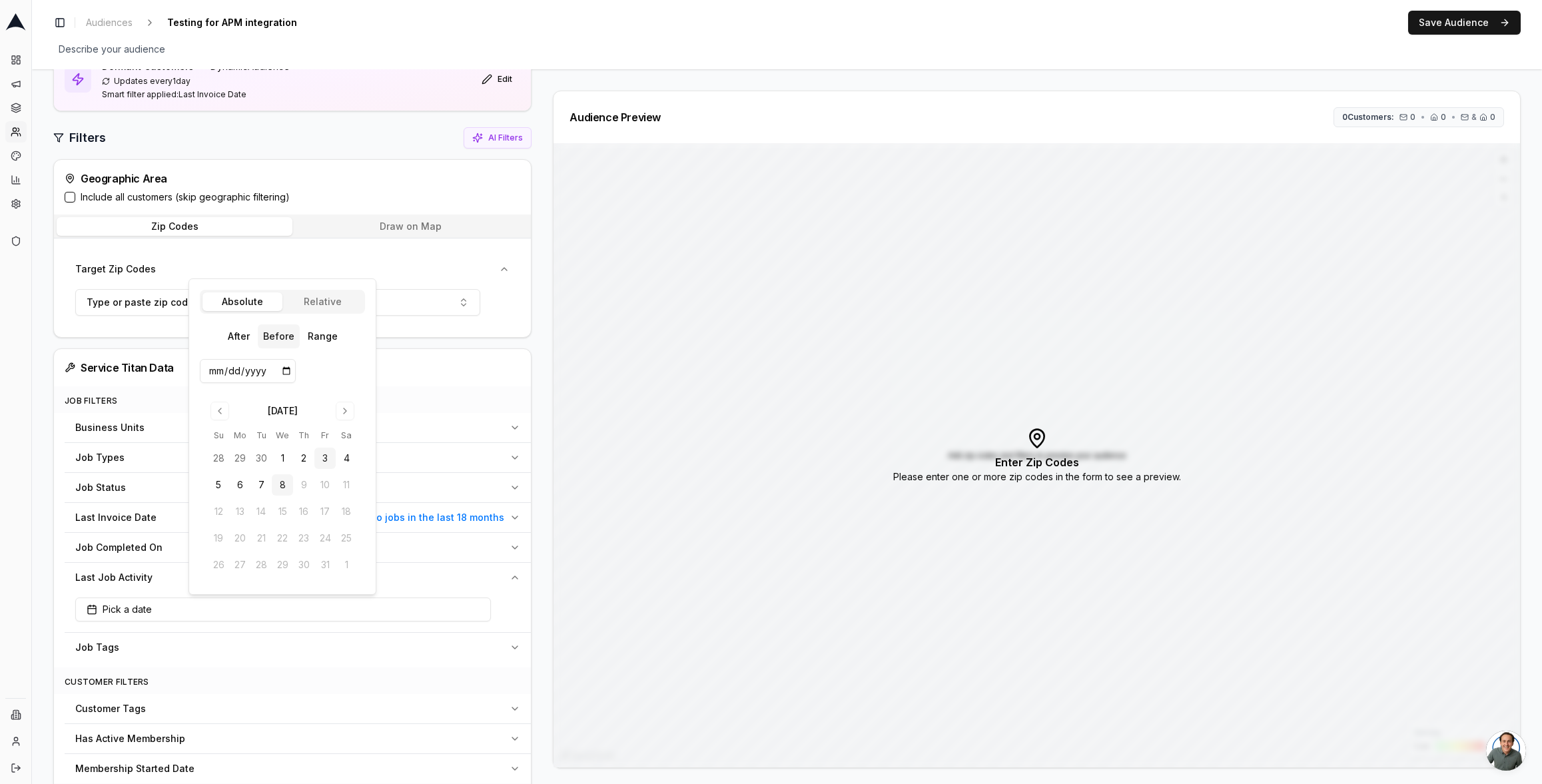
click at [321, 454] on button "3" at bounding box center [325, 458] width 22 height 22
type input "2025-10-03"
click at [1443, 29] on button "Save Audience" at bounding box center [1463, 23] width 113 height 24
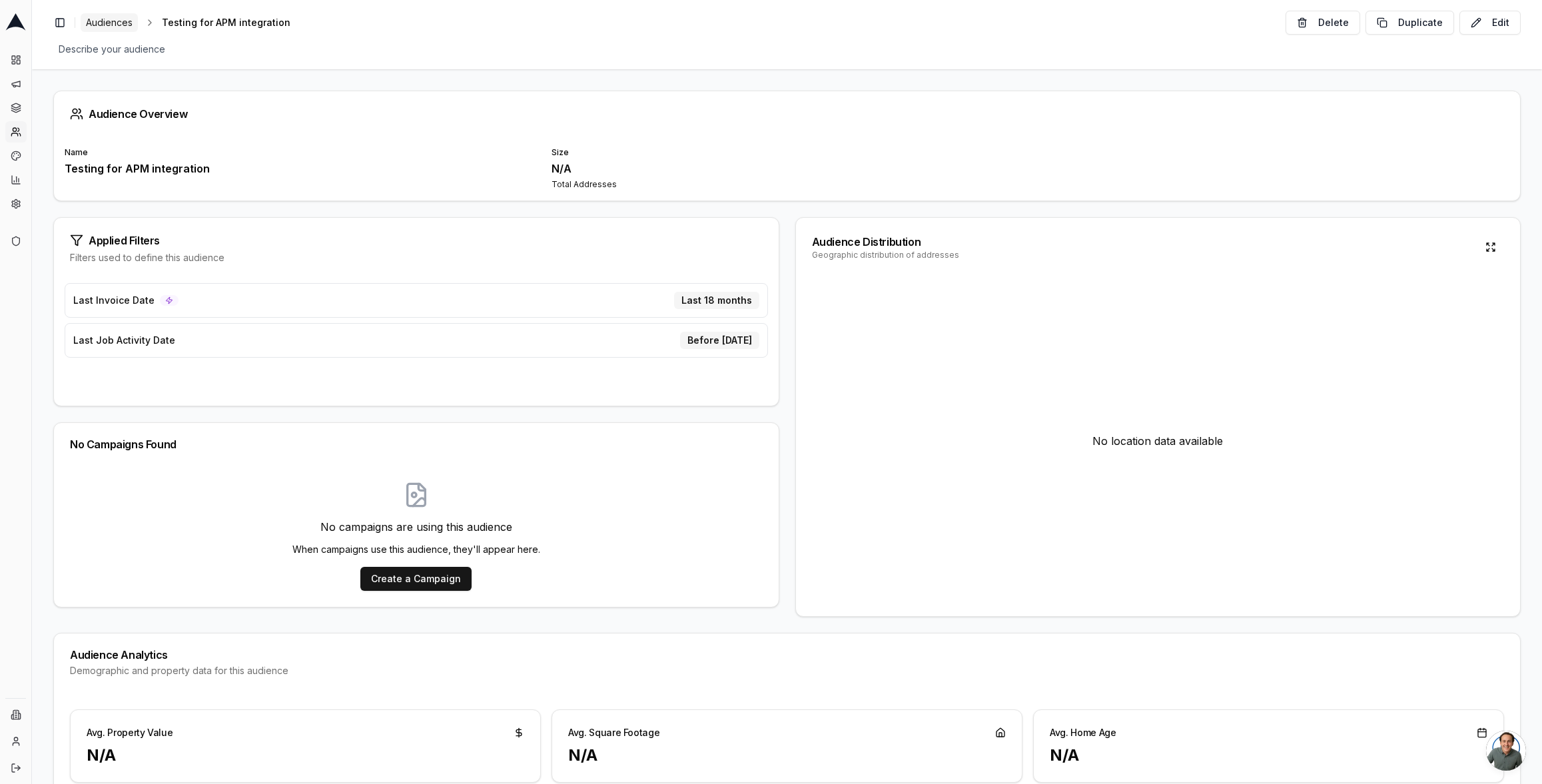
click at [115, 22] on span "Audiences" at bounding box center [109, 23] width 46 height 14
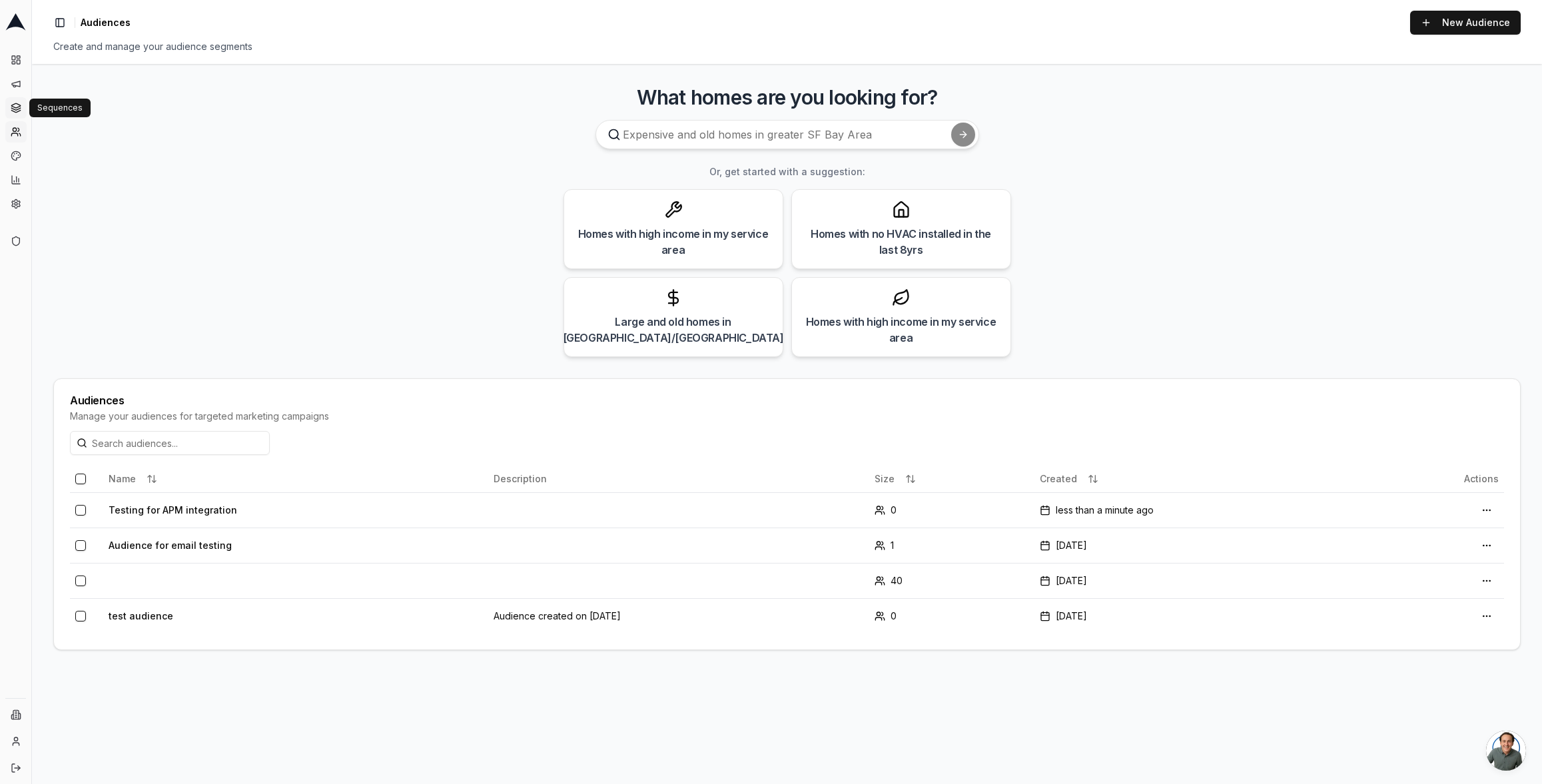
click at [20, 113] on link "Sequences" at bounding box center [16, 108] width 22 height 22
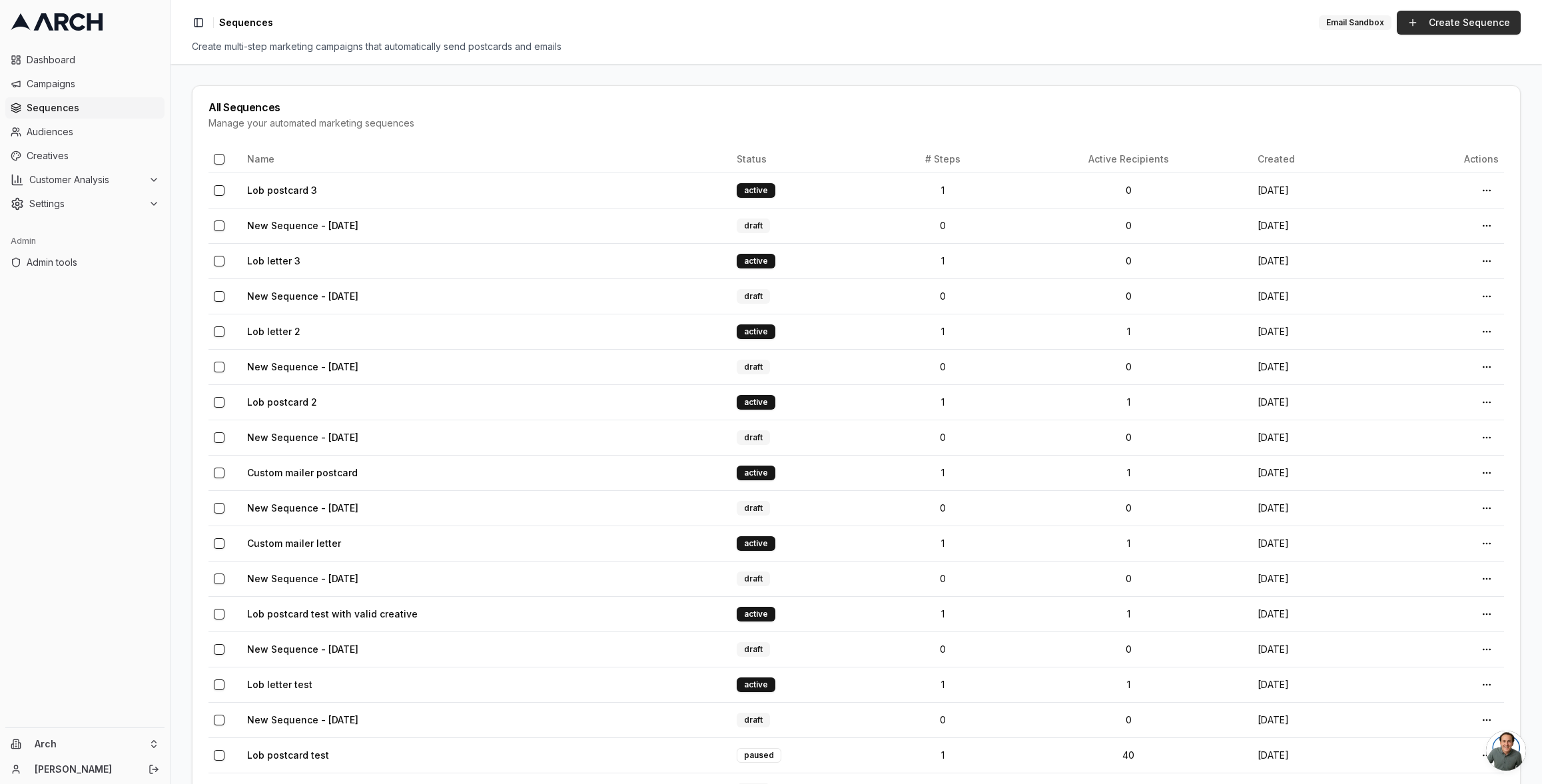
click at [1455, 26] on link "Create Sequence" at bounding box center [1459, 23] width 124 height 24
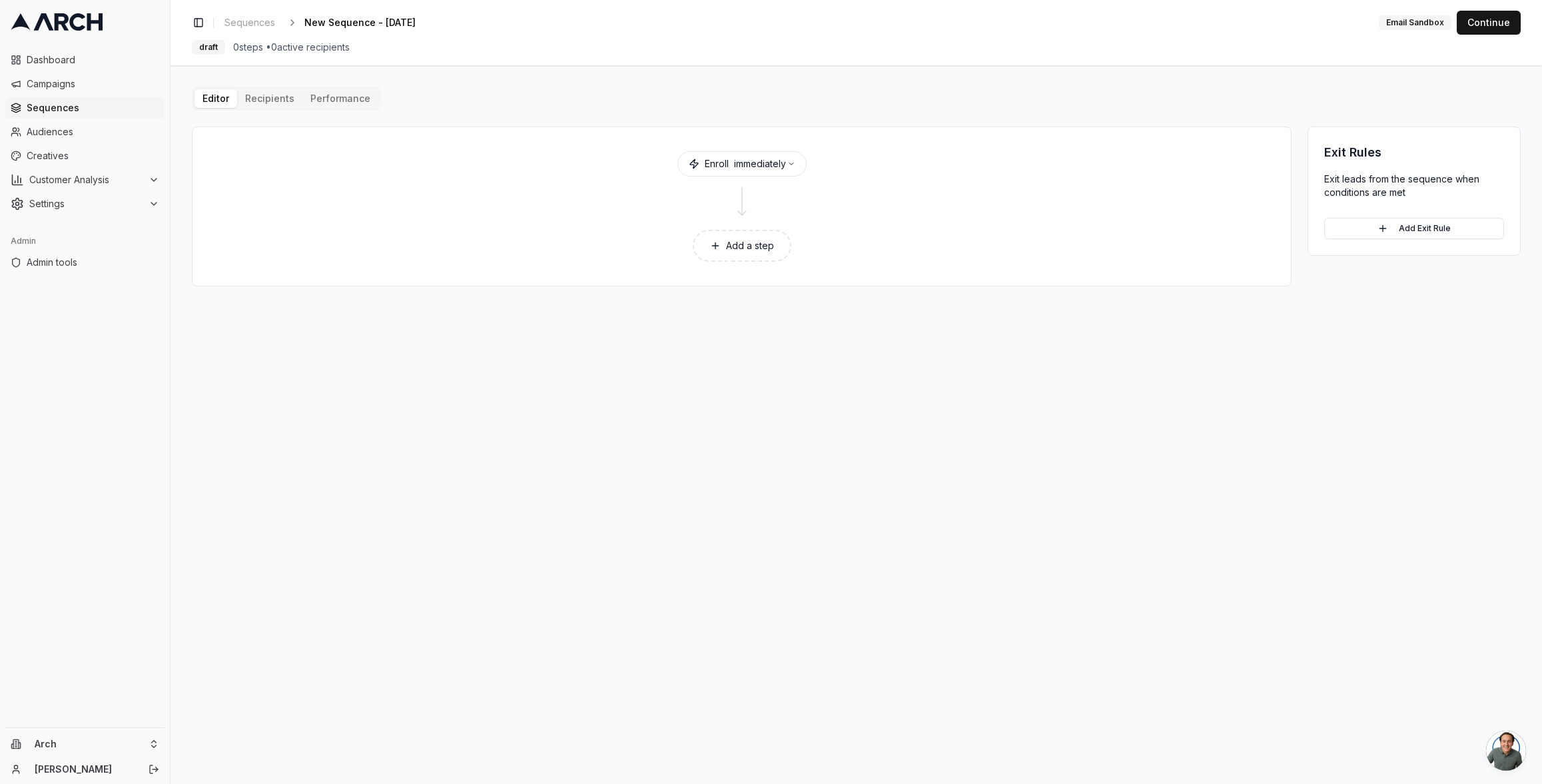
click at [750, 238] on button "Add a step" at bounding box center [742, 245] width 98 height 32
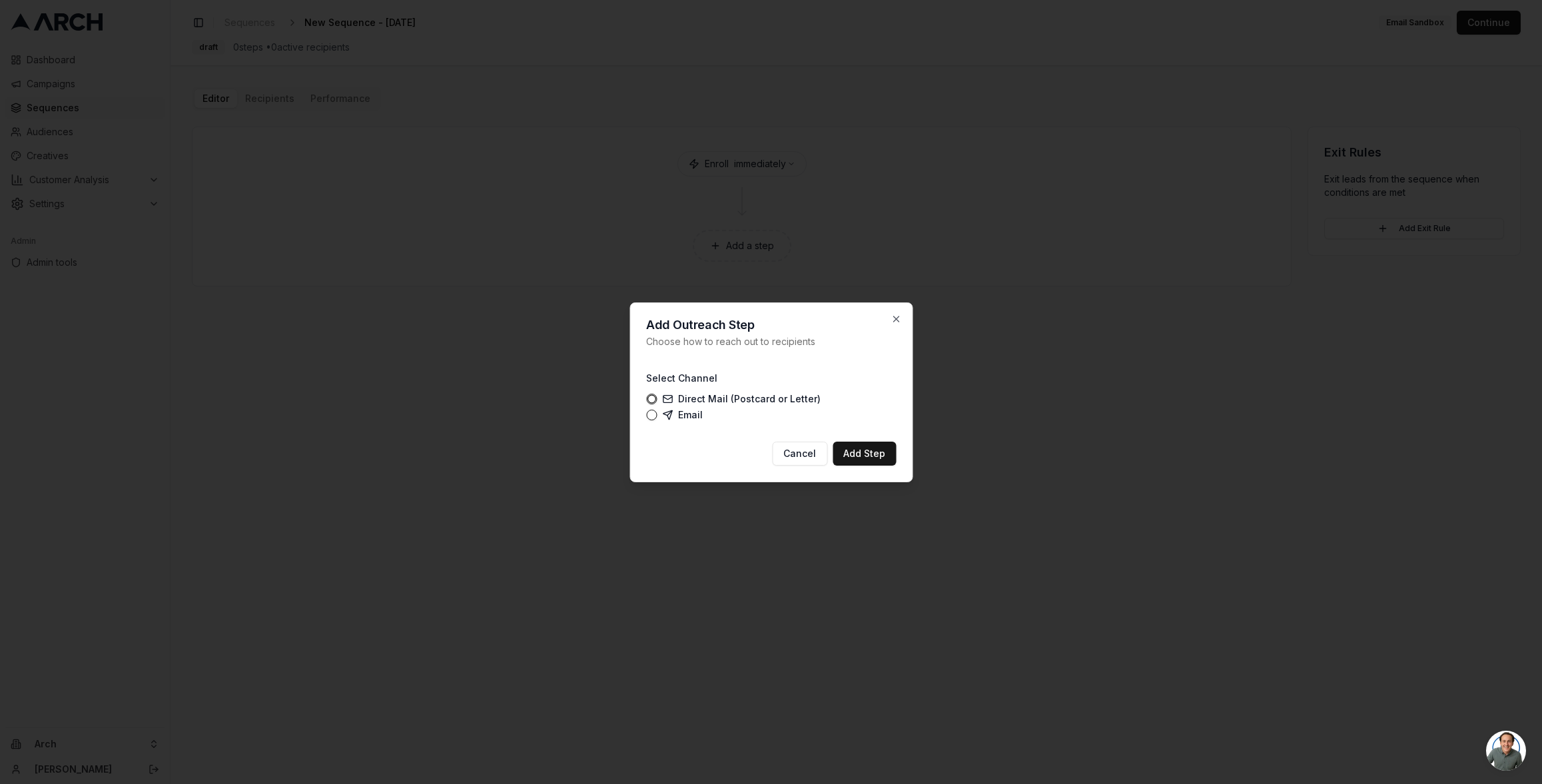
click at [684, 410] on label "Email" at bounding box center [681, 414] width 40 height 11
click at [657, 410] on button "Email" at bounding box center [651, 414] width 11 height 11
click at [875, 453] on button "Add Step" at bounding box center [864, 453] width 63 height 24
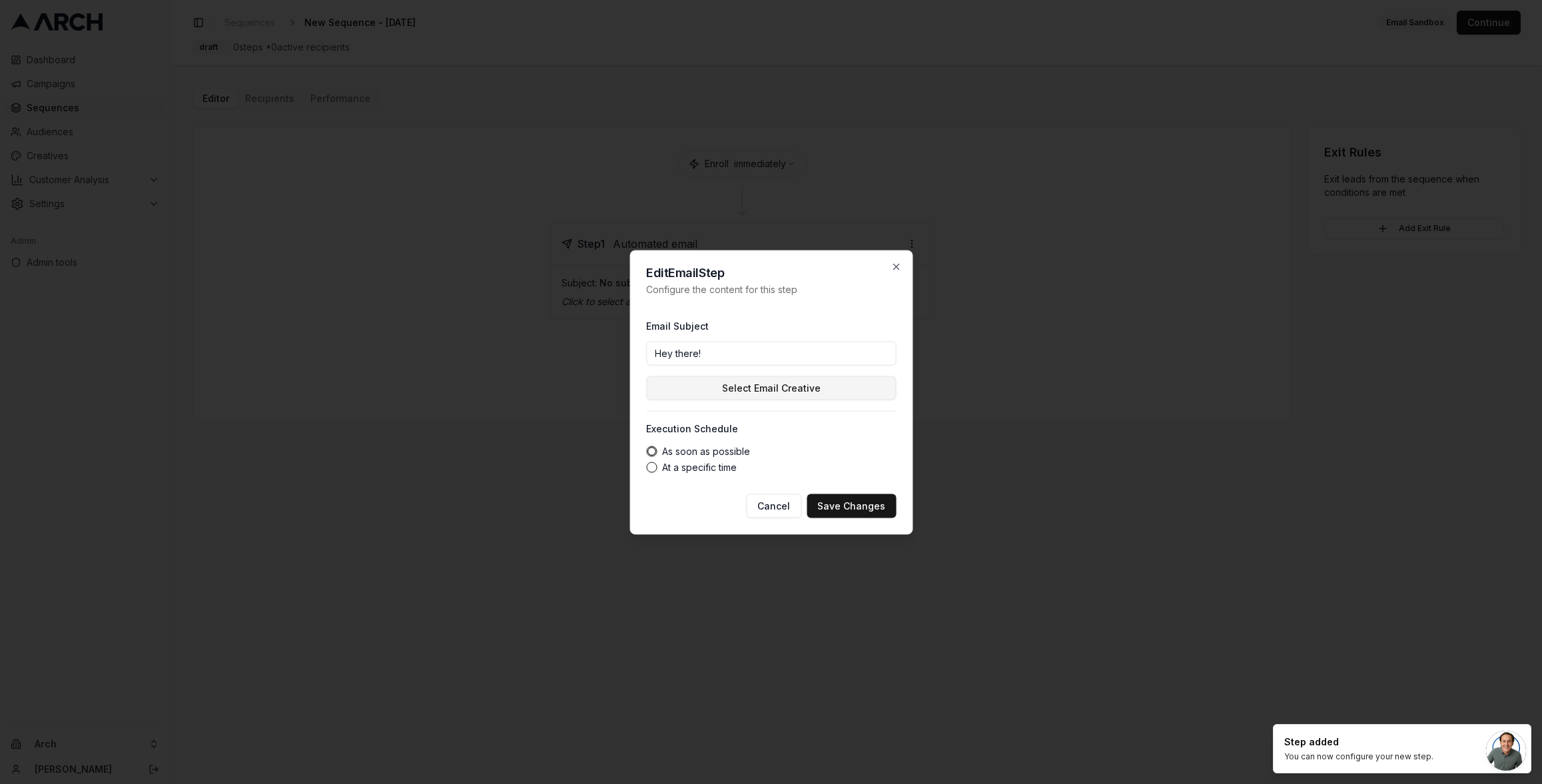
type input "Hey there!"
click at [749, 392] on button "Select Email Creative" at bounding box center [771, 388] width 249 height 24
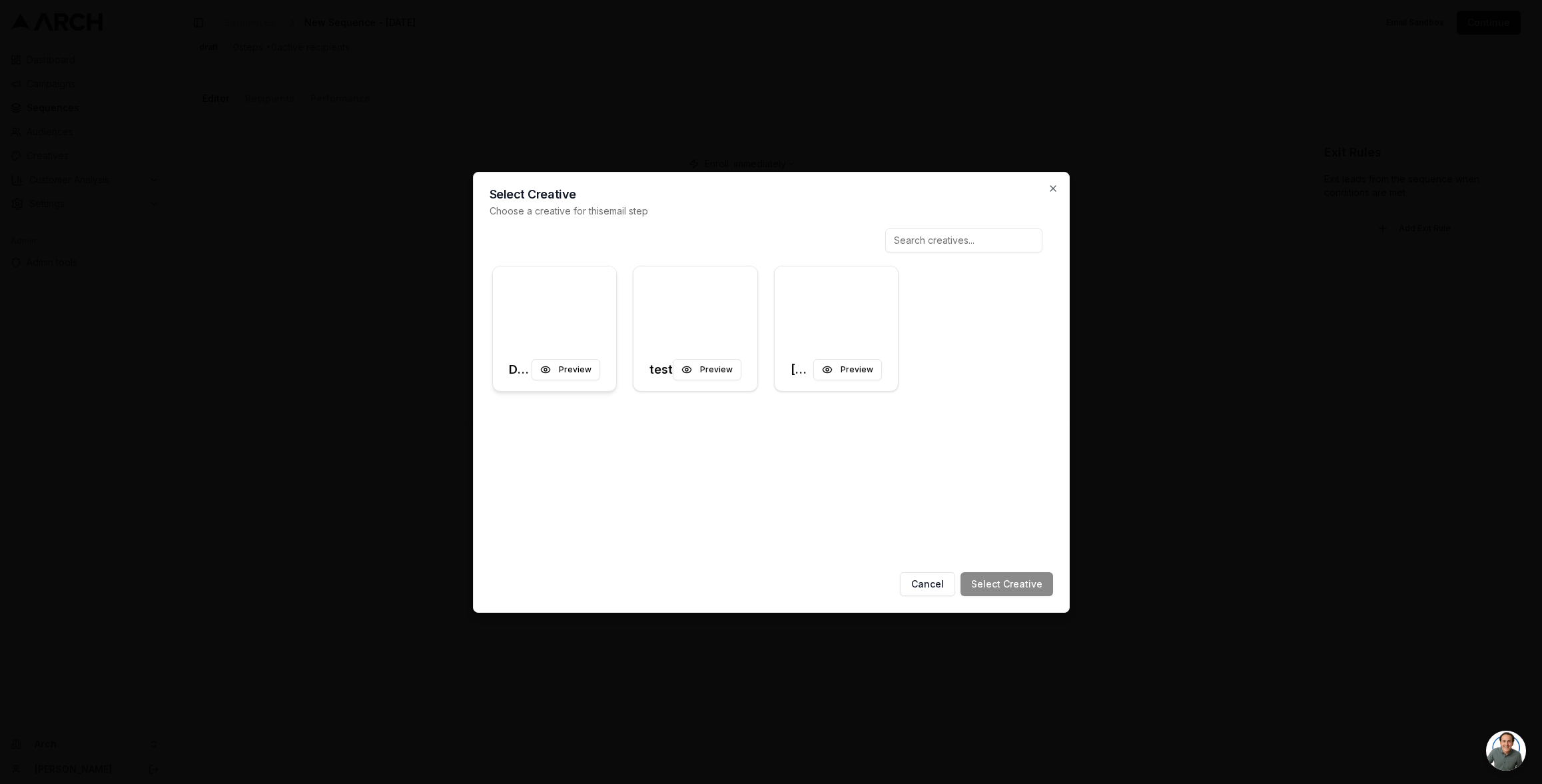
click at [610, 302] on div at bounding box center [555, 307] width 124 height 82
click at [994, 591] on button "Select Creative" at bounding box center [1006, 584] width 92 height 24
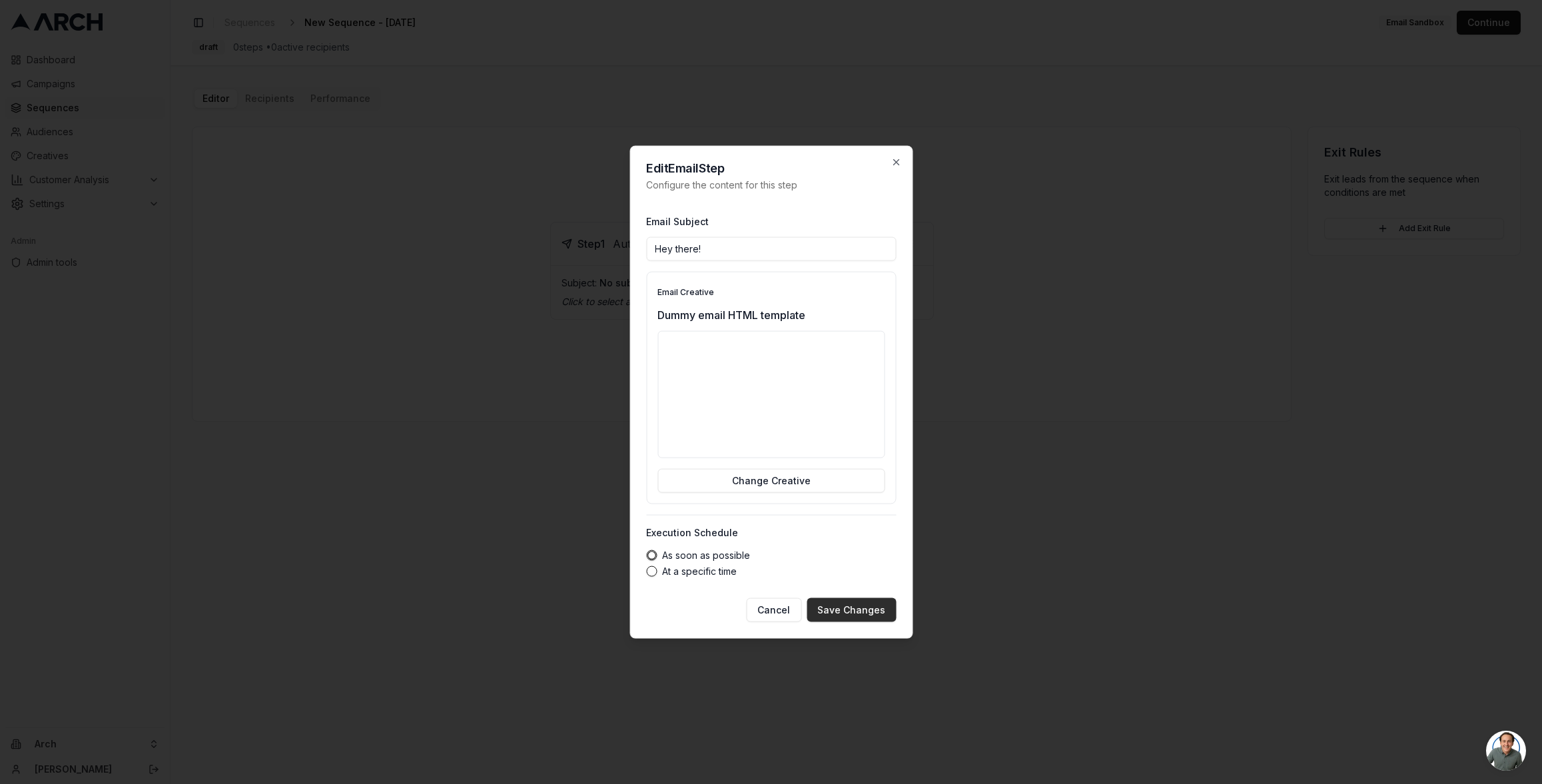
click at [847, 609] on button "Save Changes" at bounding box center [851, 609] width 89 height 24
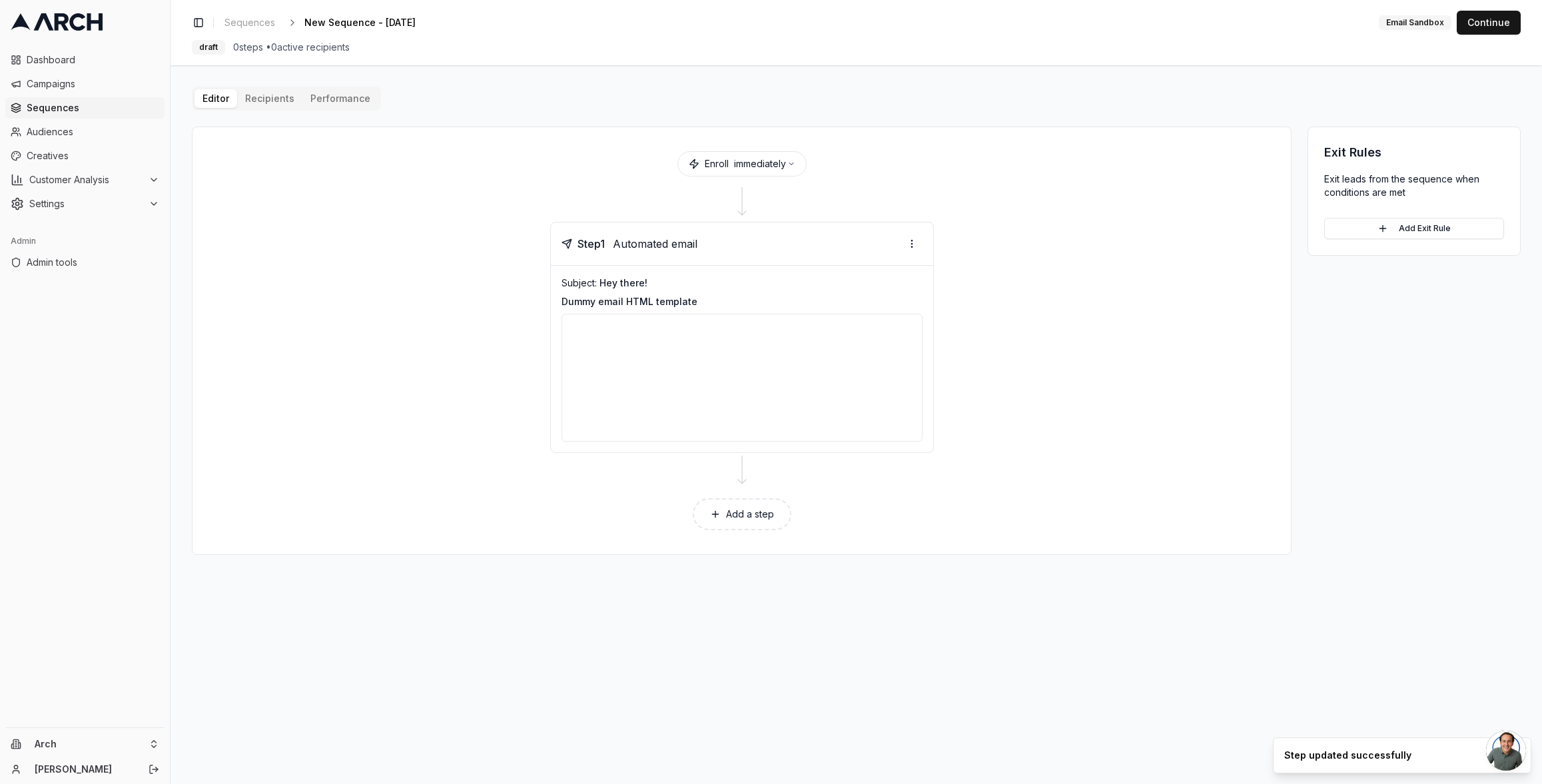
click at [270, 102] on div "Editor Recipients Performance Enroll immediately Step 1 Automated email Subject…" at bounding box center [856, 320] width 1329 height 468
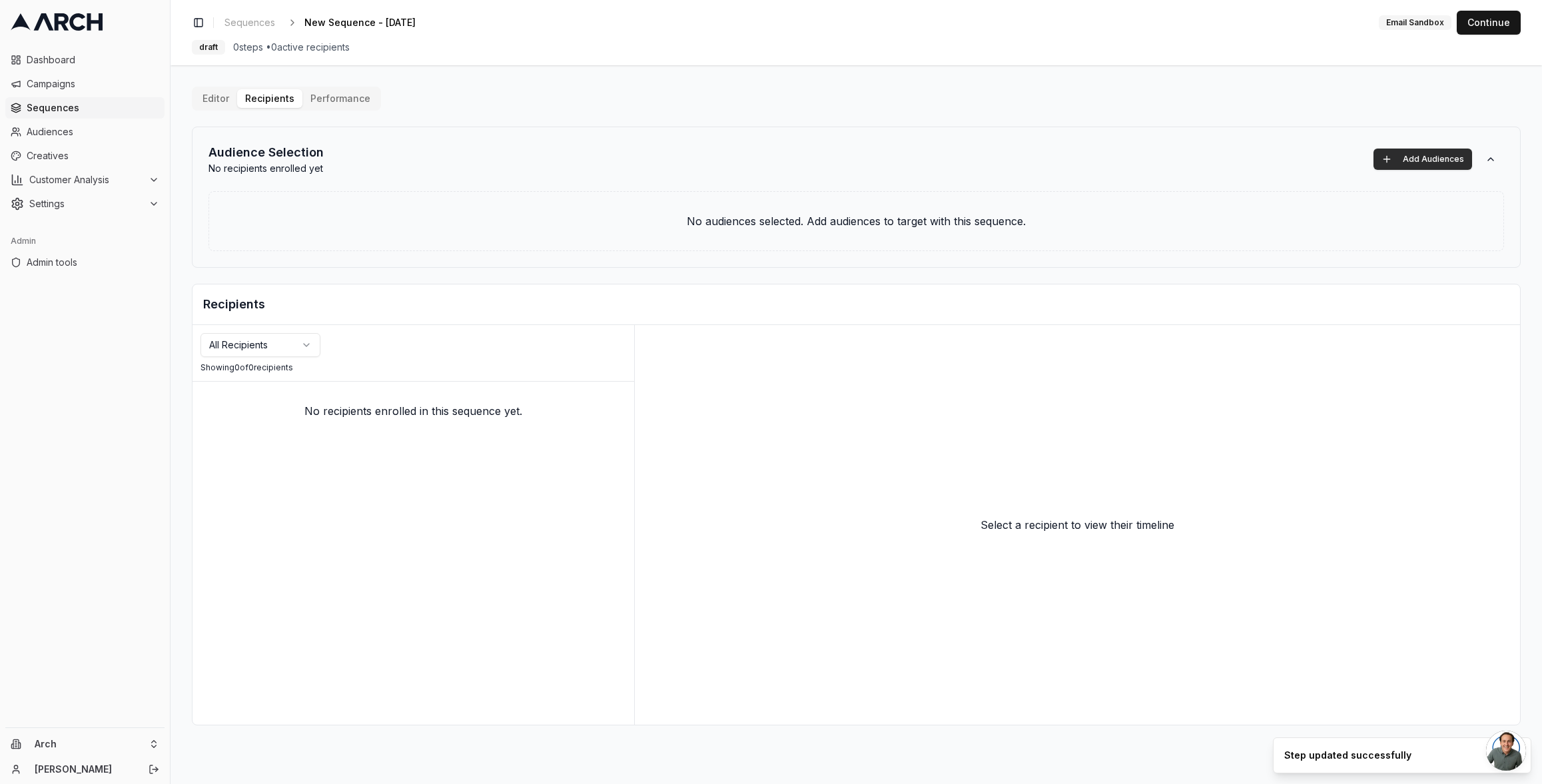
click at [1411, 158] on button "Add Audiences" at bounding box center [1422, 159] width 98 height 22
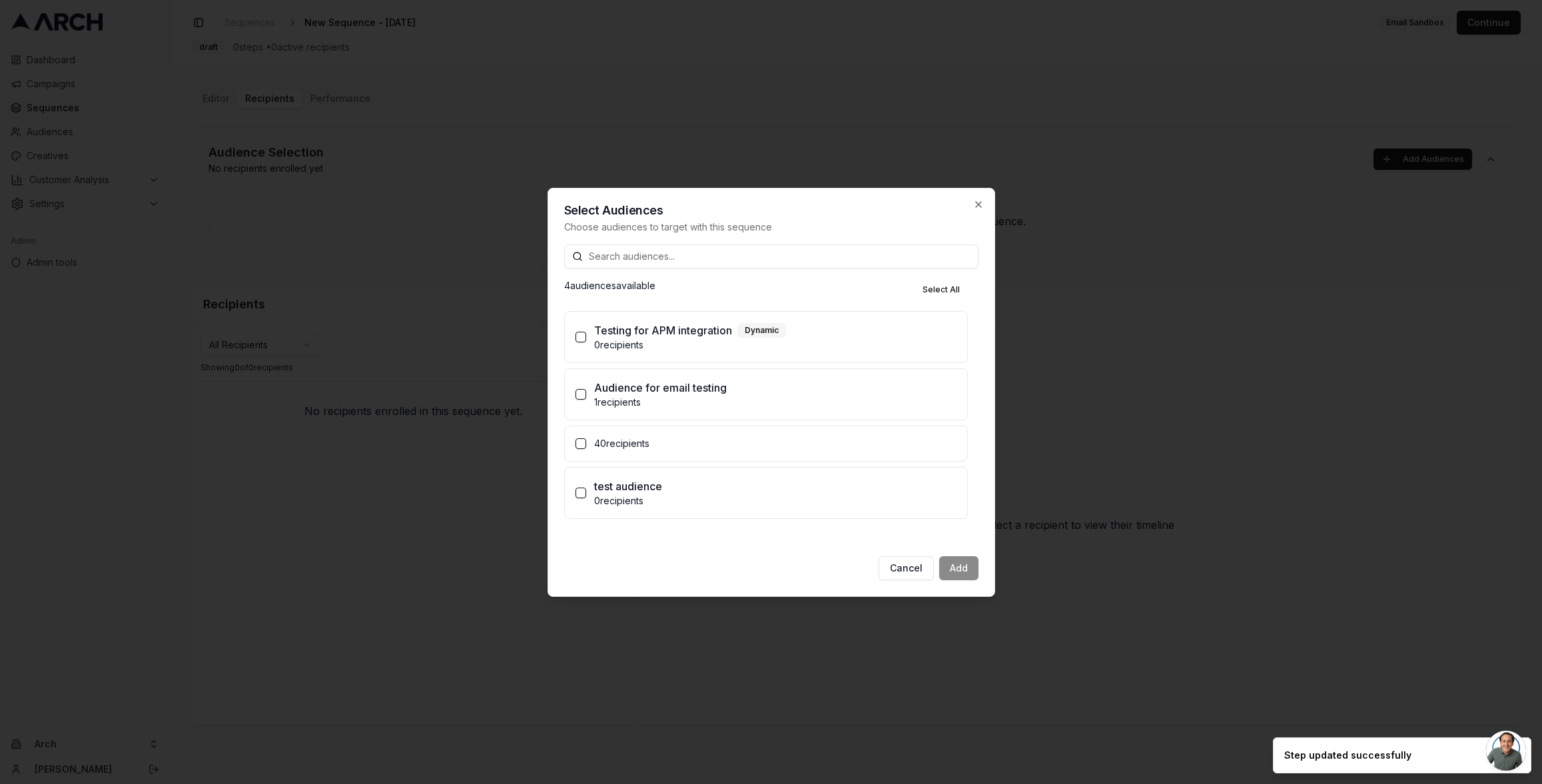
click at [633, 444] on p "40 recipients" at bounding box center [774, 444] width 362 height 14
click at [586, 444] on button "40 recipients" at bounding box center [580, 443] width 11 height 11
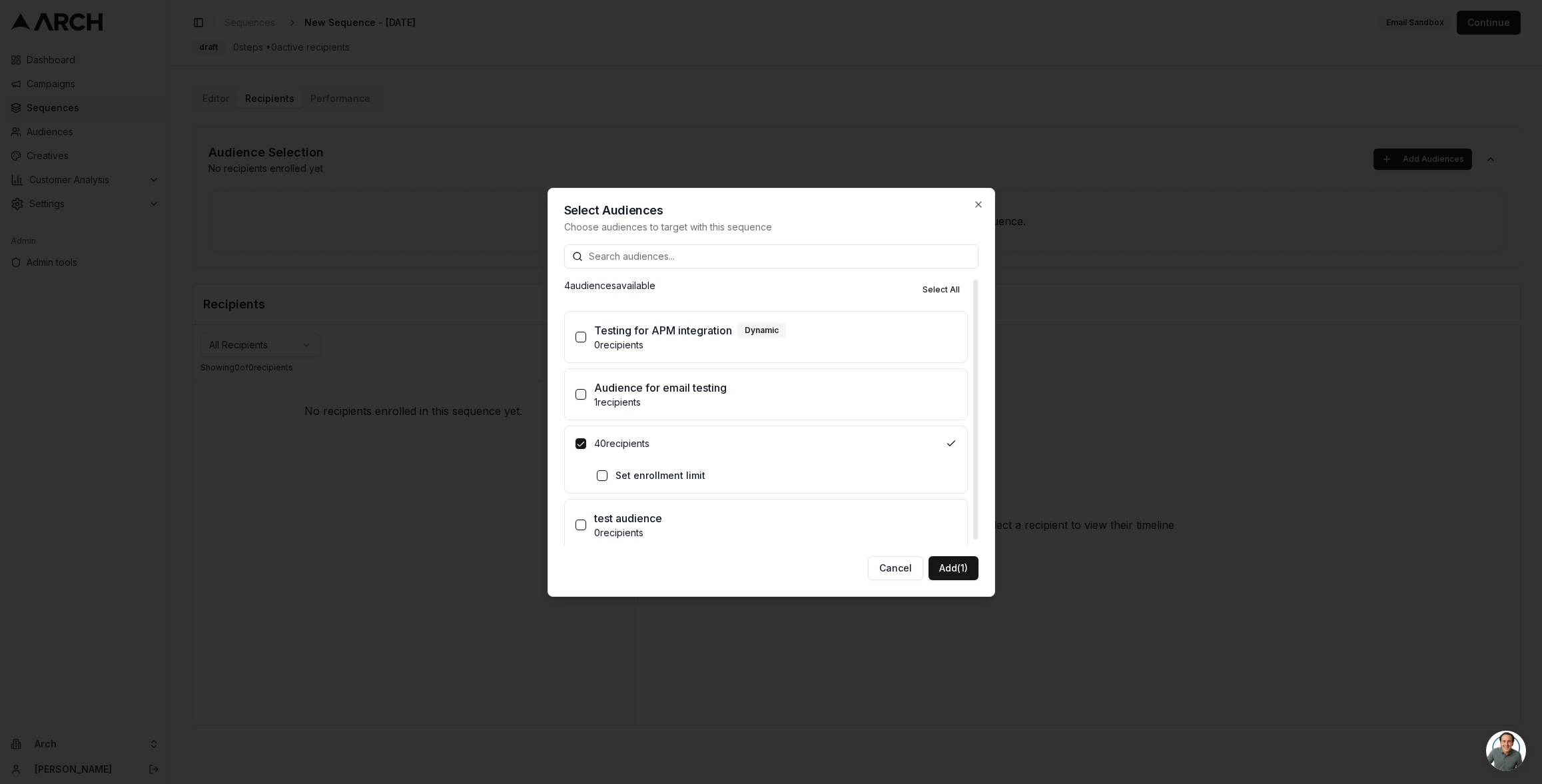
click at [656, 393] on p "Audience for email testing" at bounding box center [660, 388] width 133 height 16
click at [586, 393] on button "Audience for email testing 1 recipients" at bounding box center [580, 393] width 11 height 11
click at [968, 572] on button "Add (2)" at bounding box center [952, 568] width 52 height 24
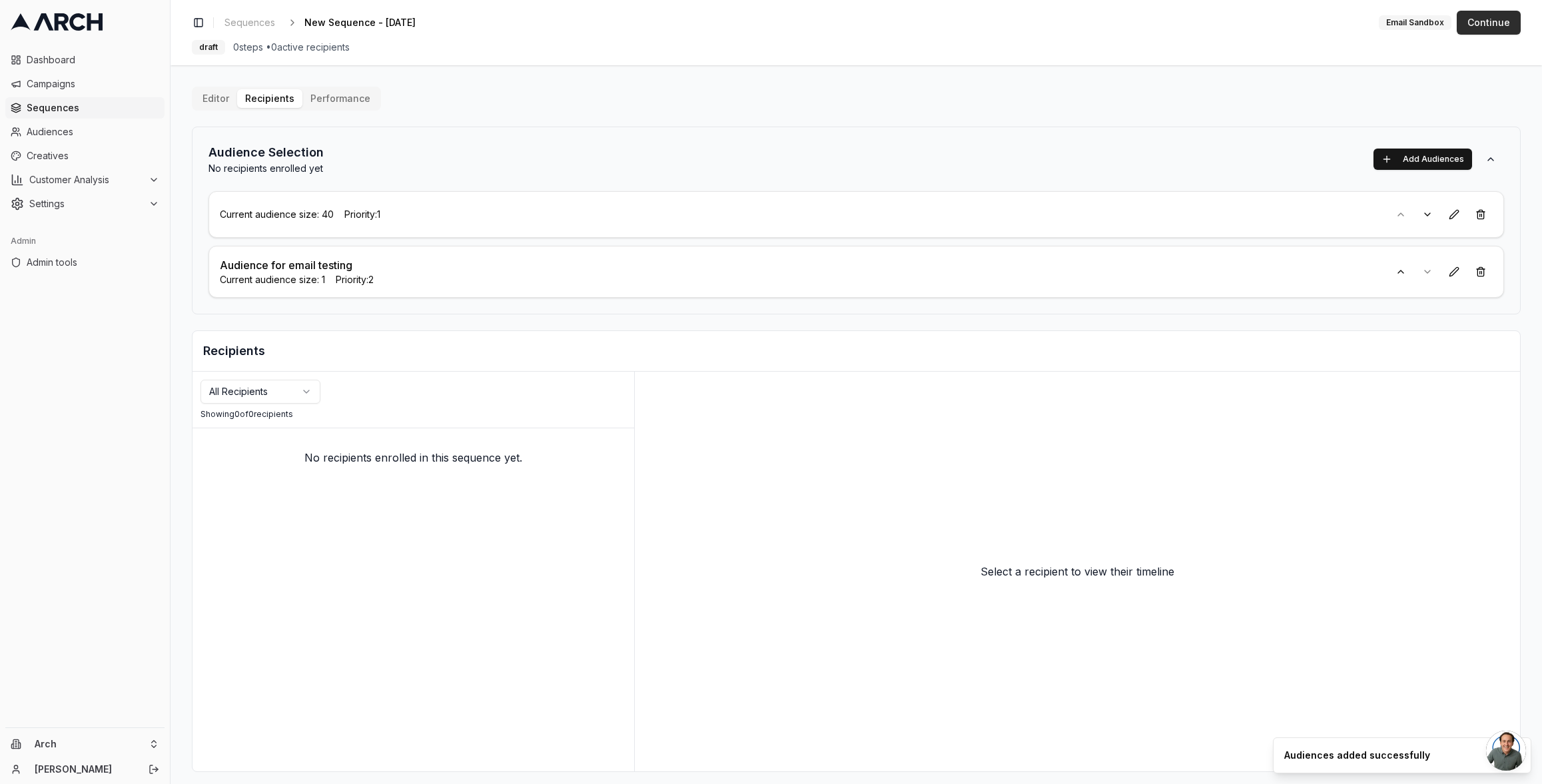
click at [1492, 26] on button "Continue" at bounding box center [1488, 23] width 64 height 24
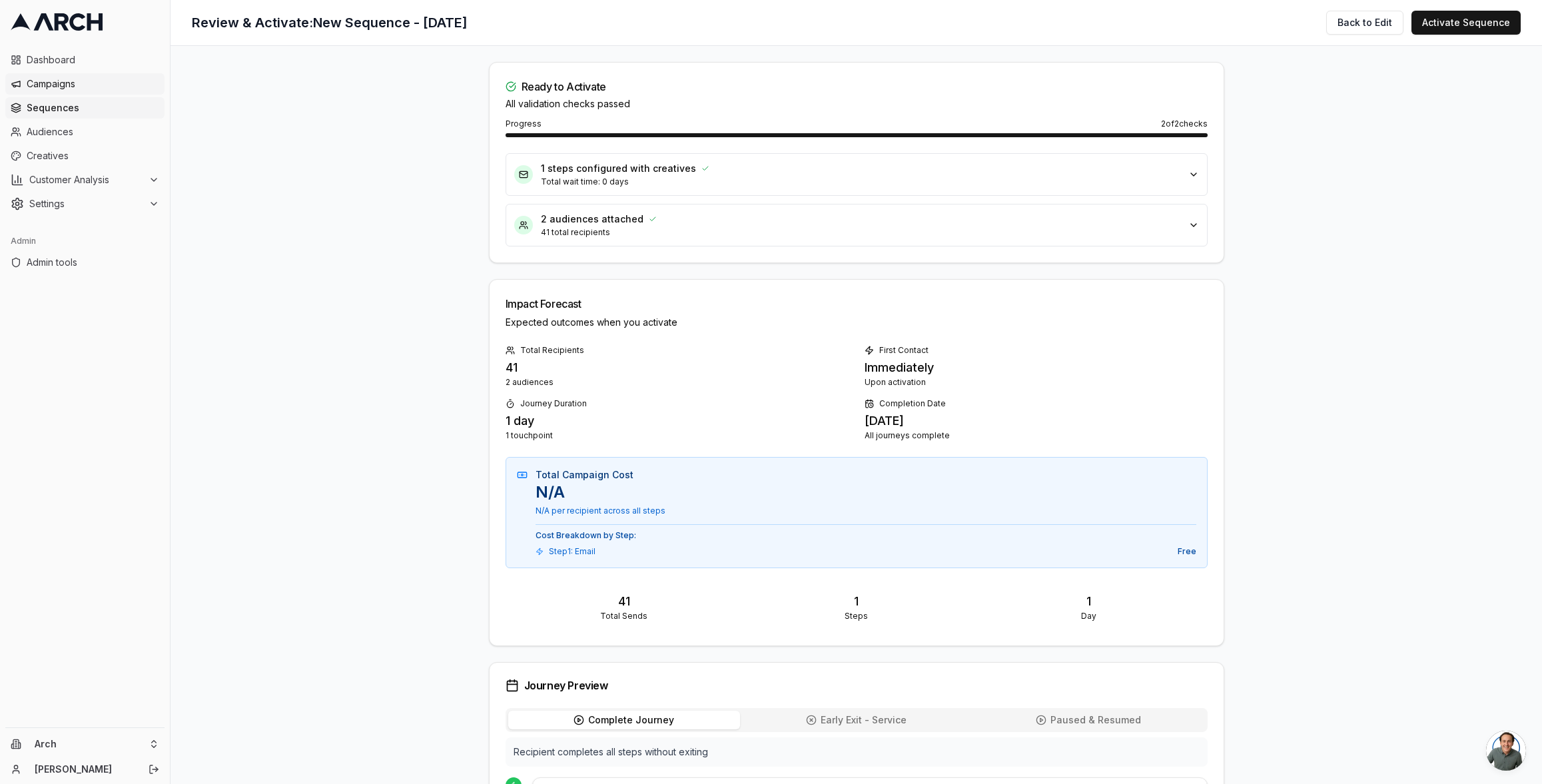
click at [76, 88] on span "Campaigns" at bounding box center [92, 84] width 133 height 14
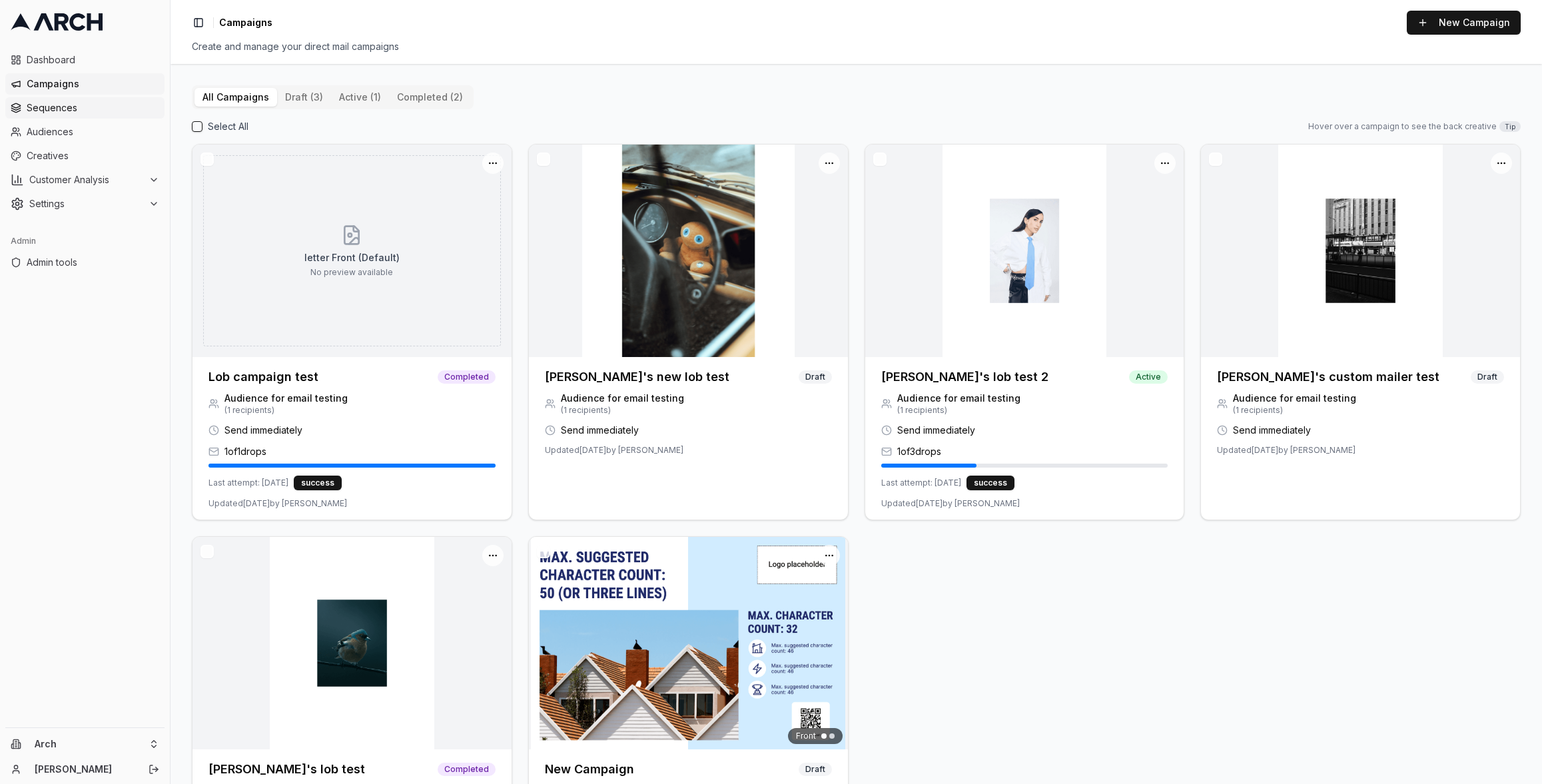
click at [73, 109] on span "Sequences" at bounding box center [92, 108] width 133 height 14
